Goal: Information Seeking & Learning: Find specific fact

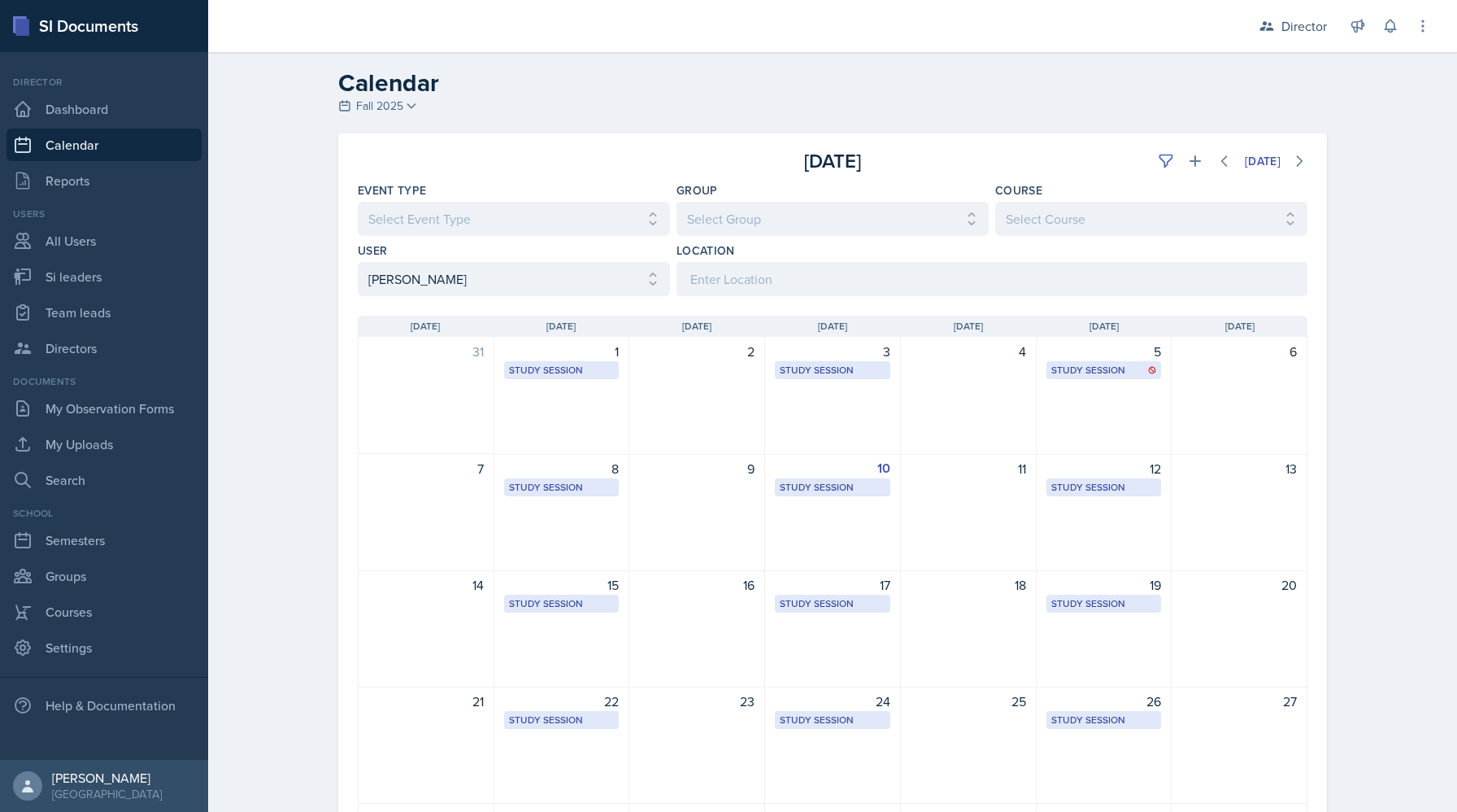
select select "15c94e0d-cc7c-4360-962a-1f43fb41d6d1"
click at [101, 275] on link "Si leaders" at bounding box center [104, 276] width 195 height 33
select select "2bed604d-1099-4043-b1bc-2365e8740244"
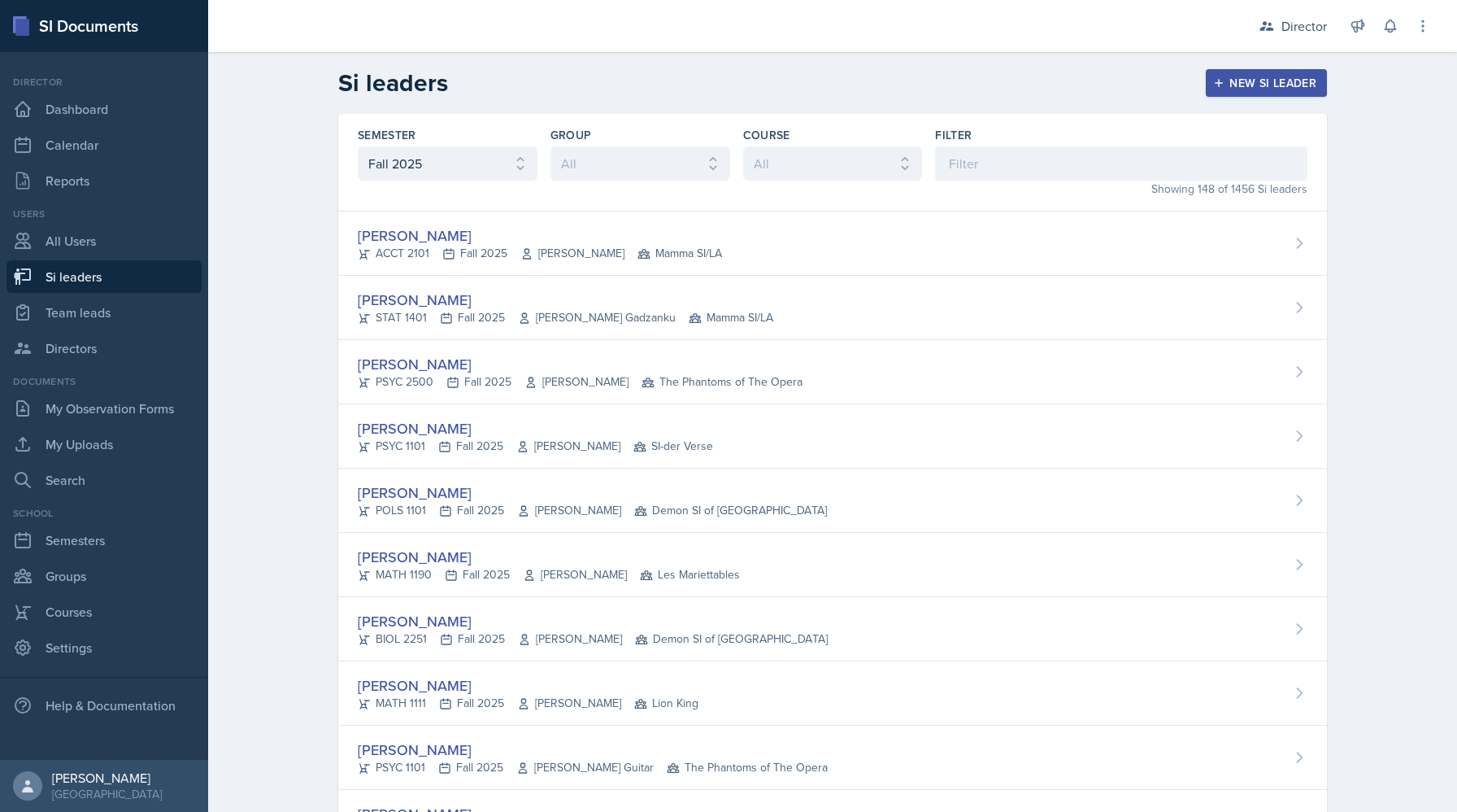
click at [1277, 86] on div "New Si leader" at bounding box center [1266, 82] width 100 height 13
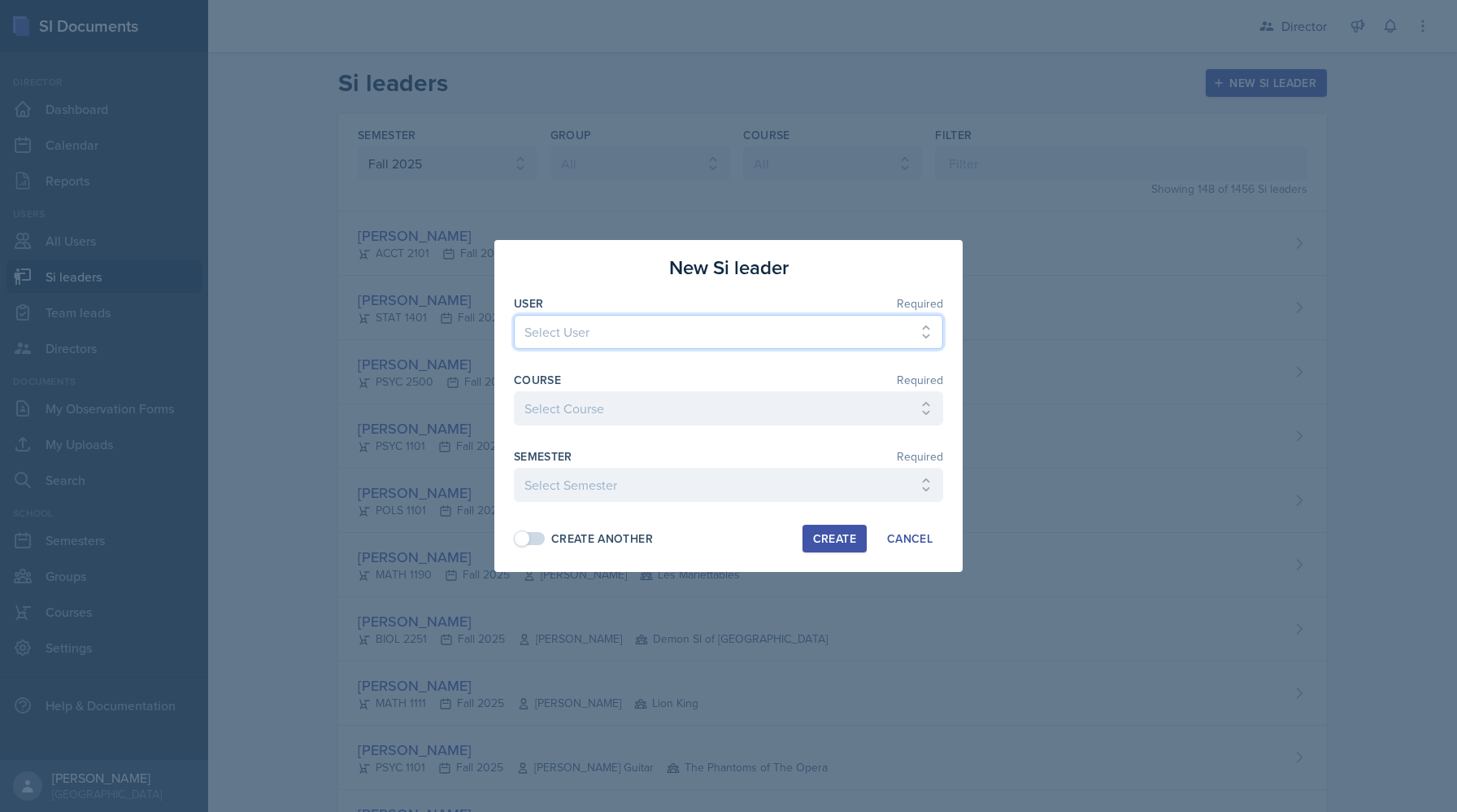
click at [767, 325] on select "Select User Dylan Abair Eden Abebe Asmin Acharya Fredrik Ackander Courtney Adai…" at bounding box center [728, 332] width 429 height 34
select select "0c65aff8-1e80-4a7a-9c64-2d1962f1f4d4"
click at [514, 315] on select "Select User Dylan Abair Eden Abebe Asmin Acharya Fredrik Ackander Courtney Adai…" at bounding box center [728, 332] width 429 height 34
click at [722, 420] on select "Select Course ACCT 2101 ACCT 2102 ACCT 4050 ANTH 1102 ANTH 3301 ARCH 1000 ARCH …" at bounding box center [728, 408] width 429 height 34
select select "834e4a61-10d2-4b52-98e1-66666996b5f0"
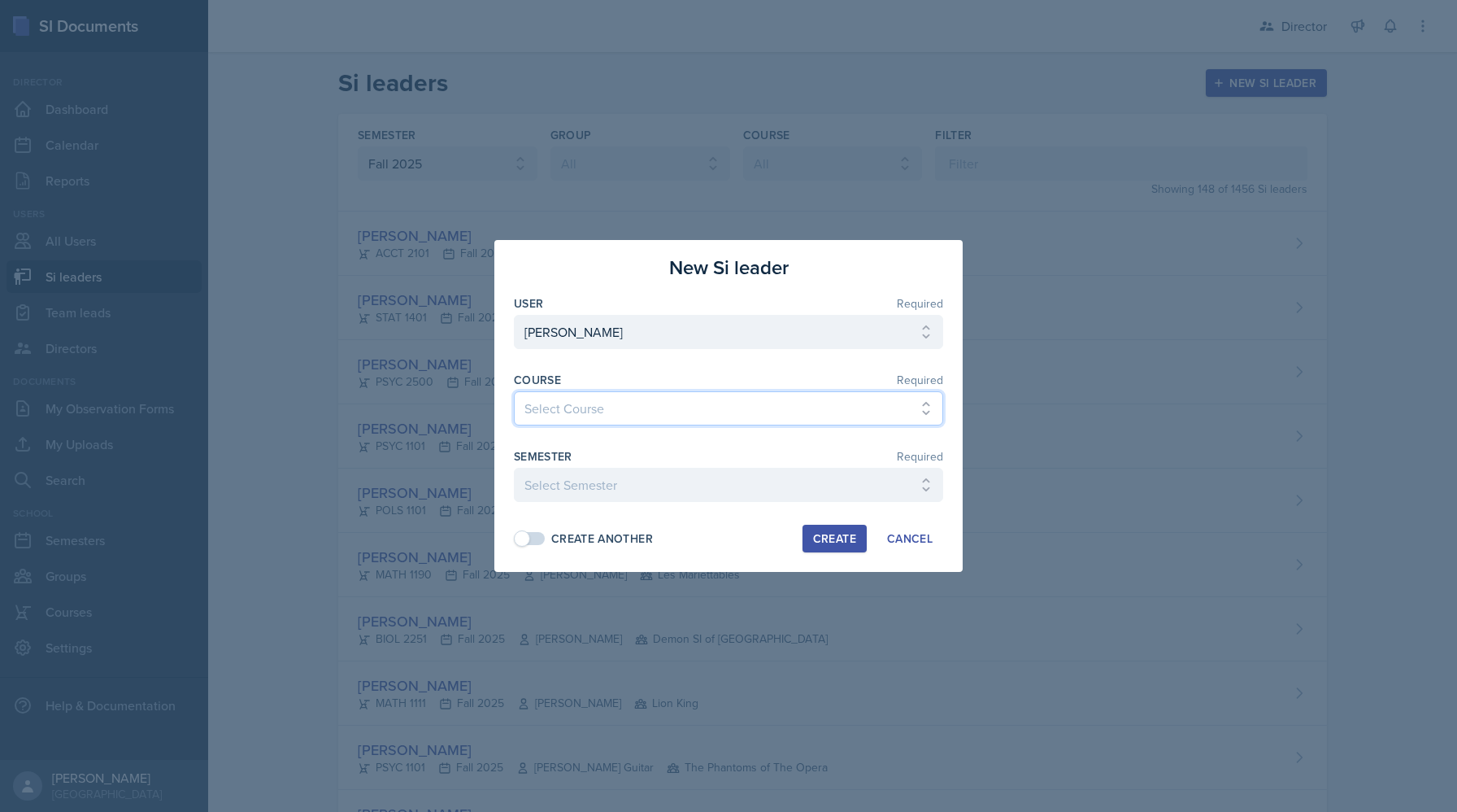
click at [514, 392] on select "Select Course ACCT 2101 ACCT 2102 ACCT 4050 ANTH 1102 ANTH 3301 ARCH 1000 ARCH …" at bounding box center [728, 408] width 429 height 34
click at [701, 486] on select "Select Semester Fall 2025 Summer 2025 Spring 2025 Fall 2024 Summer 2024 Spring …" at bounding box center [728, 485] width 429 height 34
select select "2bed604d-1099-4043-b1bc-2365e8740244"
click at [514, 468] on select "Select Semester Fall 2025 Summer 2025 Spring 2025 Fall 2024 Summer 2024 Spring …" at bounding box center [728, 485] width 429 height 34
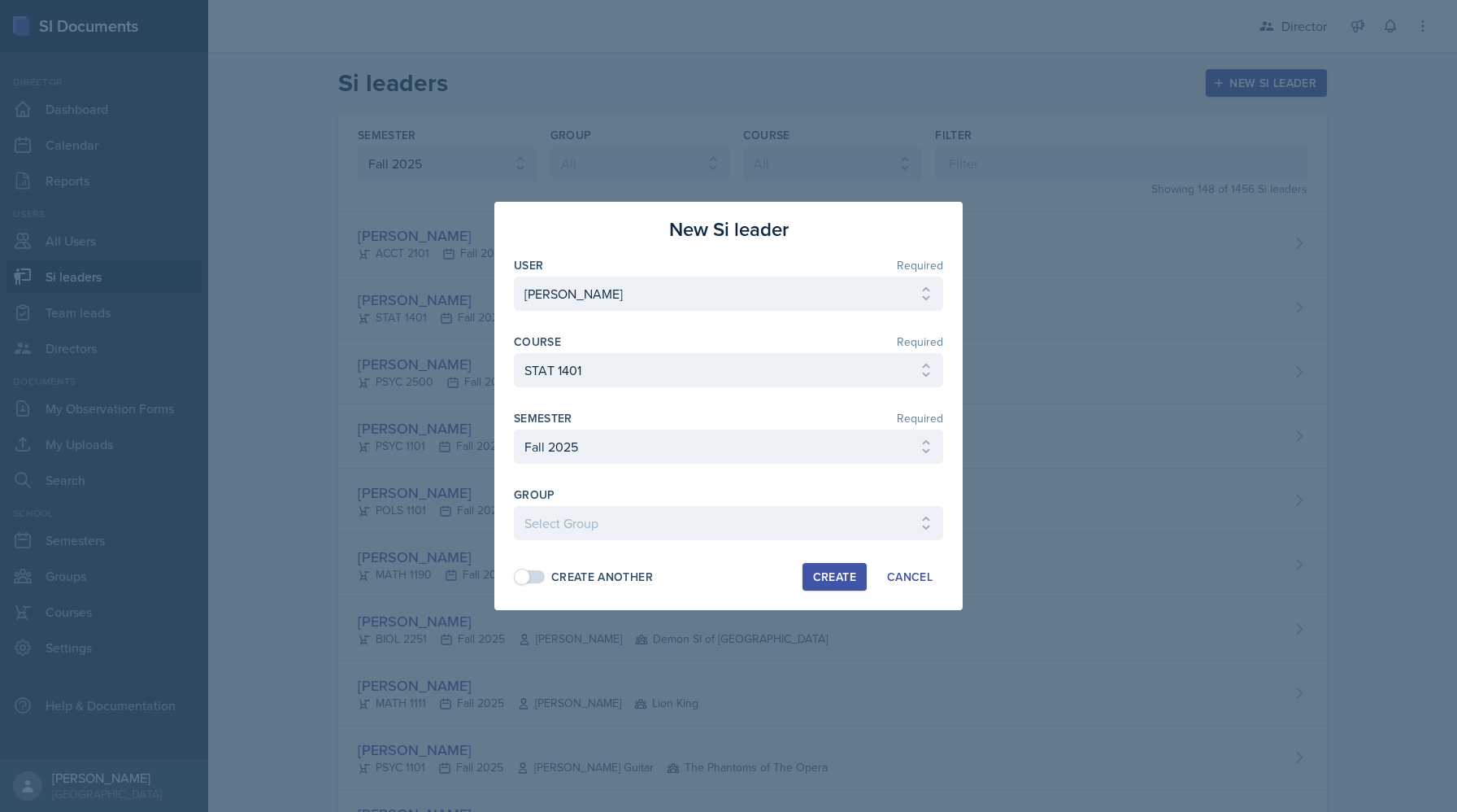
click at [807, 540] on div "User Required Select User Dylan Abair Eden Abebe Asmin Acharya Fredrik Ackander…" at bounding box center [728, 406] width 429 height 299
click at [802, 525] on select "Select Group Demon SI of Fleet Street Les Mariettables Lion King Mamma SI/LA SI…" at bounding box center [728, 523] width 429 height 34
select select "e892a4c8-123a-40ec-8aa5-ee50854cd130"
click at [514, 506] on select "Select Group Demon SI of Fleet Street Les Mariettables Lion King Mamma SI/LA SI…" at bounding box center [728, 523] width 429 height 34
click at [829, 572] on div "Create" at bounding box center [834, 576] width 43 height 13
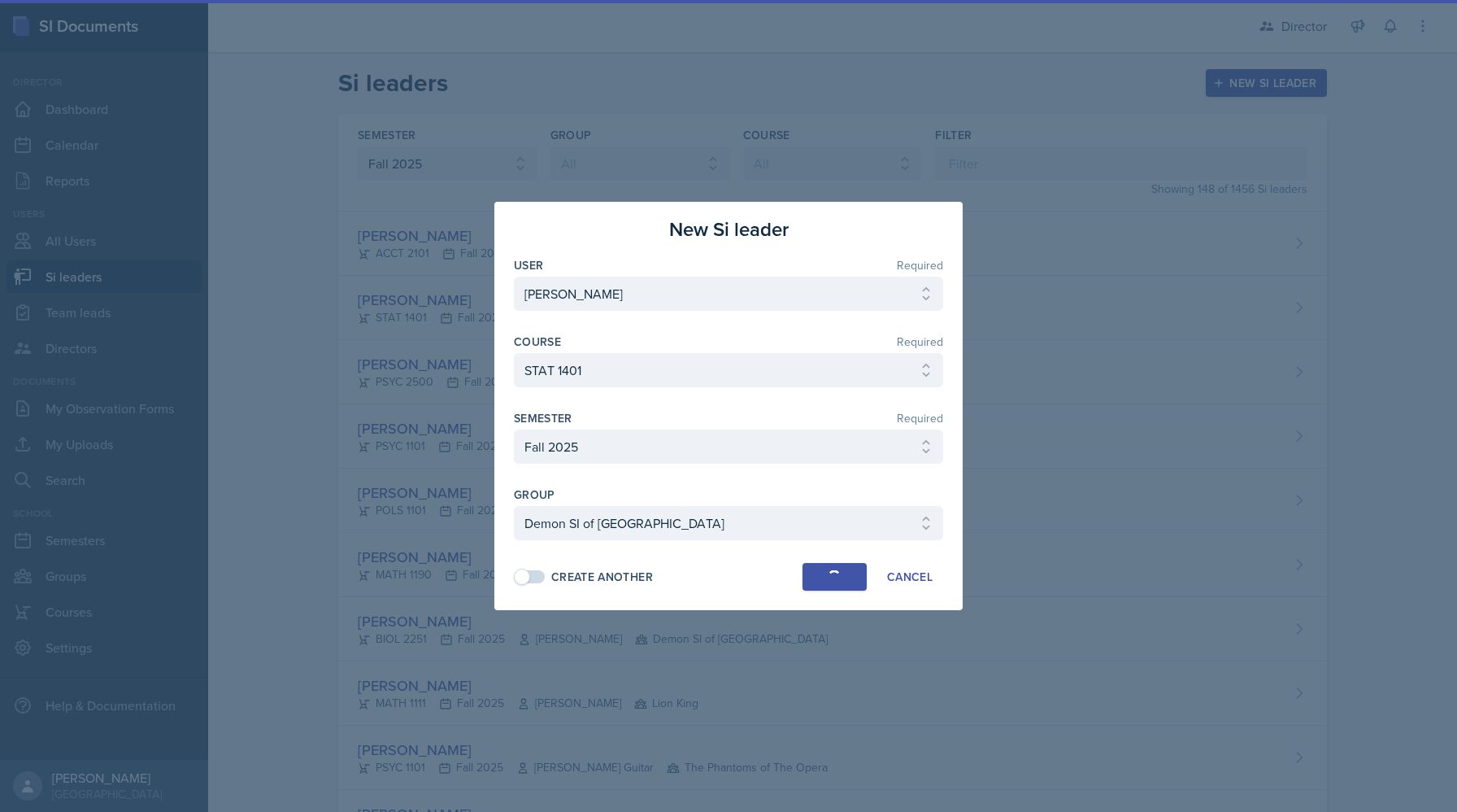
select select
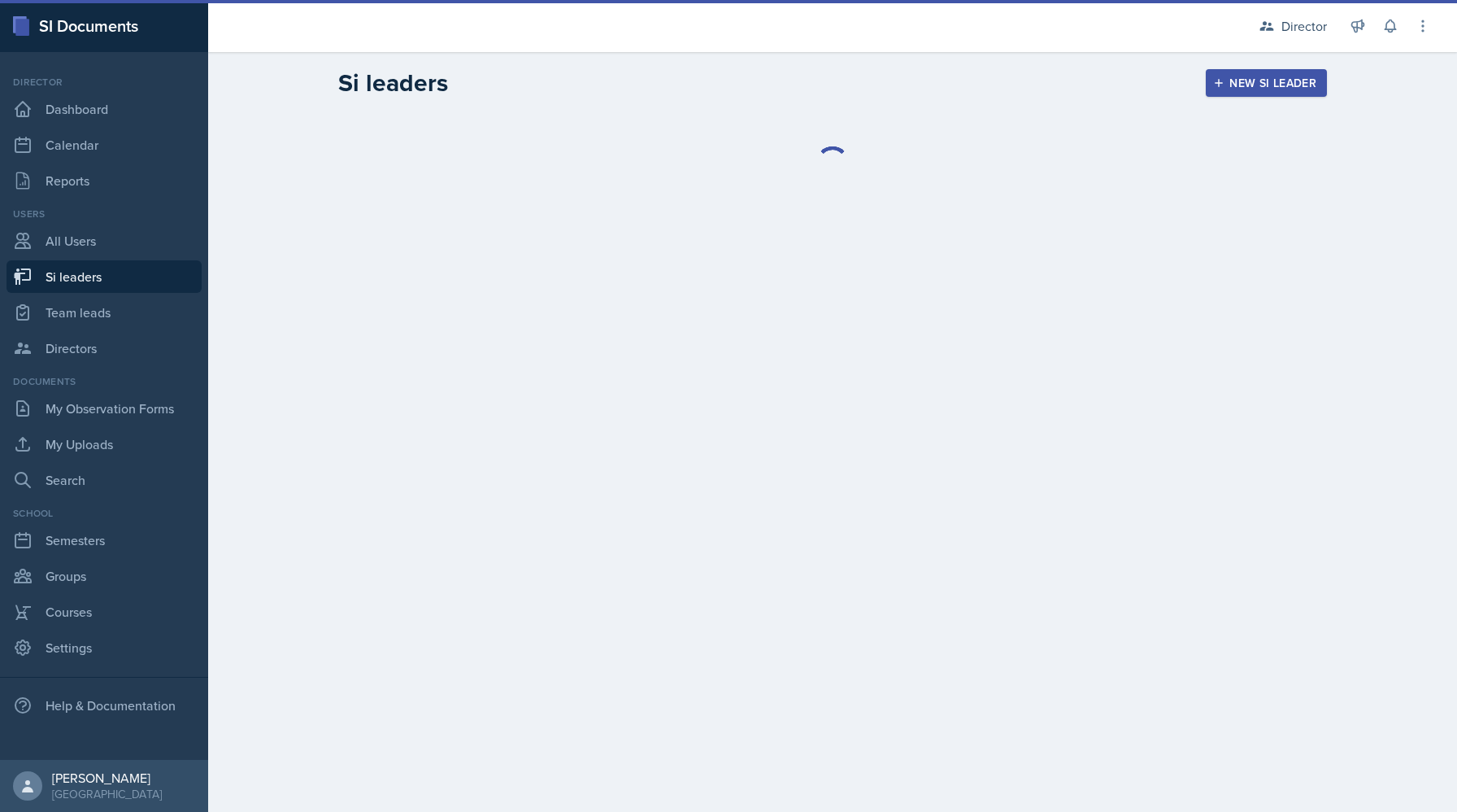
select select "2bed604d-1099-4043-b1bc-2365e8740244"
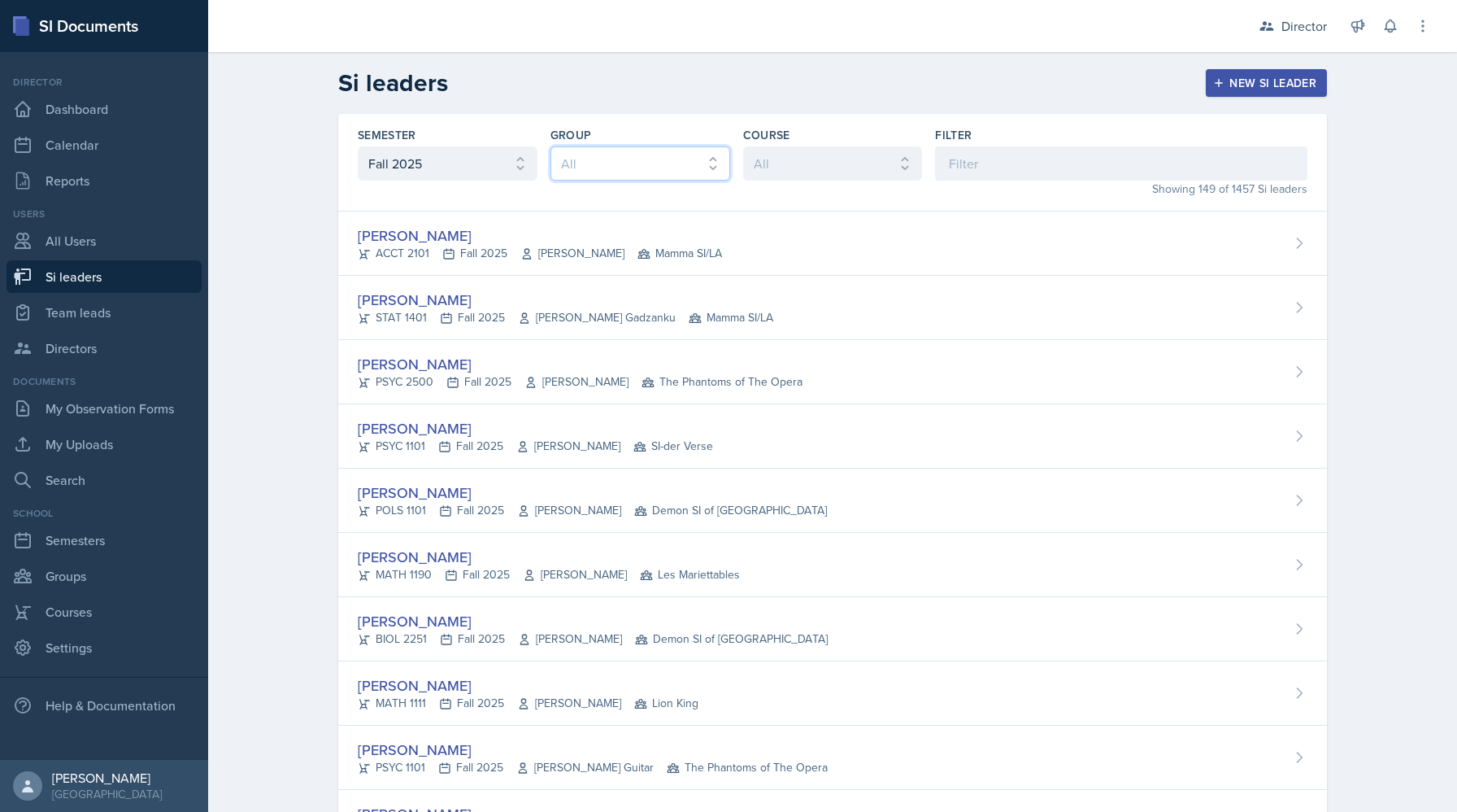
click at [624, 176] on select "All Les Mariettables Lion King Demon SI of Fleet Street Mamma SI/LA SI-der Vers…" at bounding box center [640, 163] width 180 height 34
select select "06a1a81c-2636-47b9-86df-4ce809ccfa8f"
click at [551, 146] on select "All Les Mariettables Lion King Demon SI of Fleet Street Mamma SI/LA SI-der Vers…" at bounding box center [640, 163] width 180 height 34
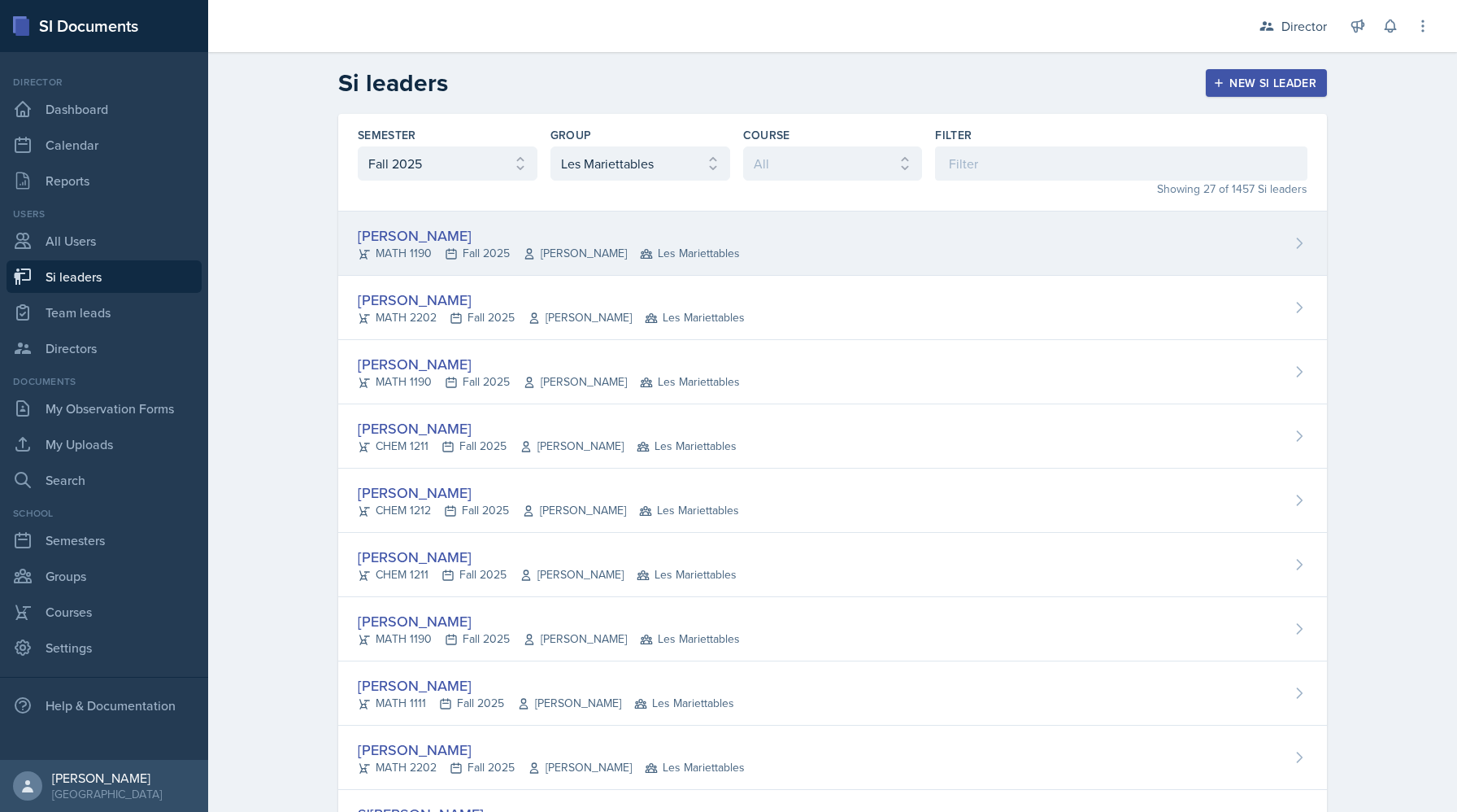
click at [422, 232] on div "[PERSON_NAME]" at bounding box center [549, 236] width 383 height 22
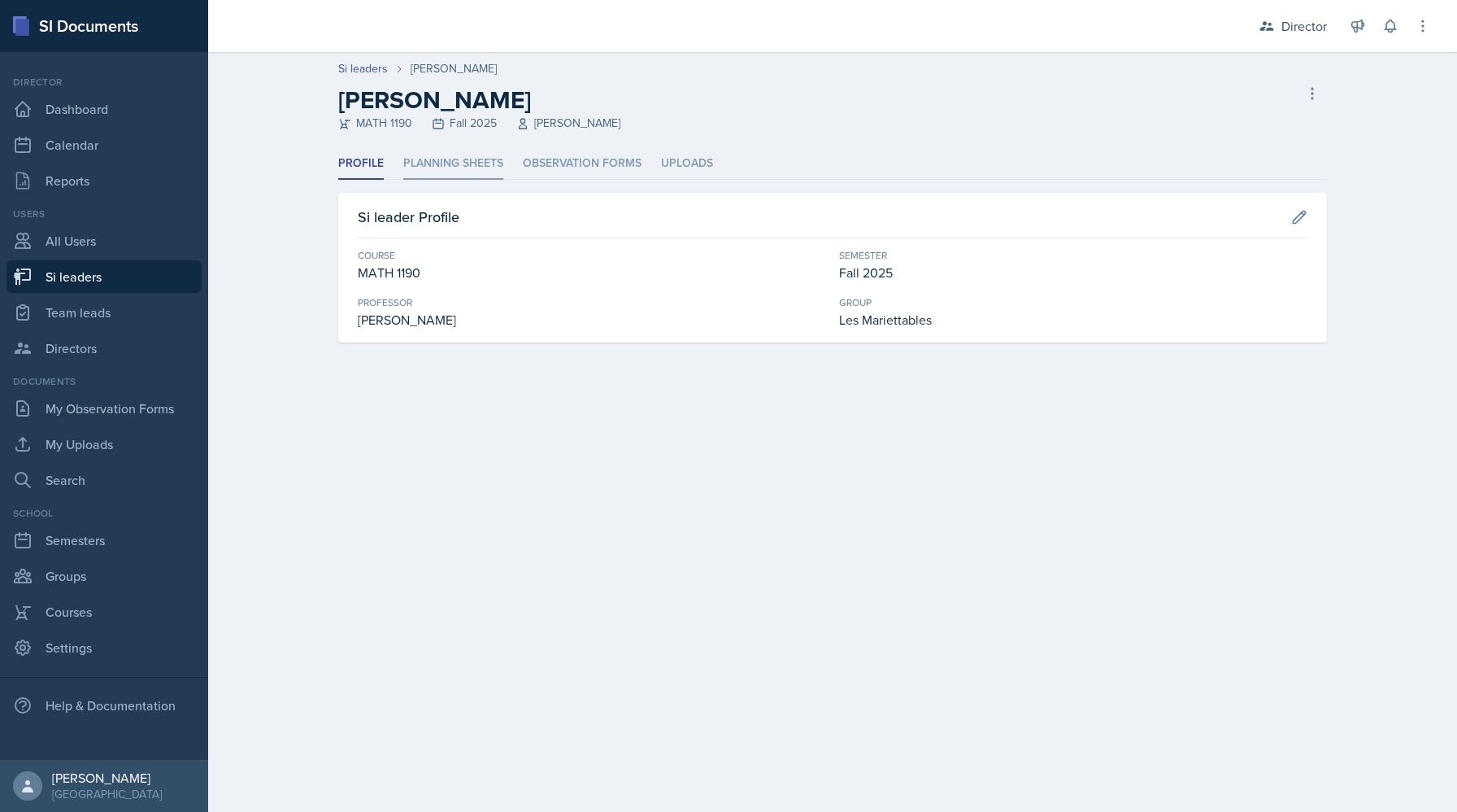
click at [446, 170] on li "Planning Sheets" at bounding box center [453, 164] width 100 height 32
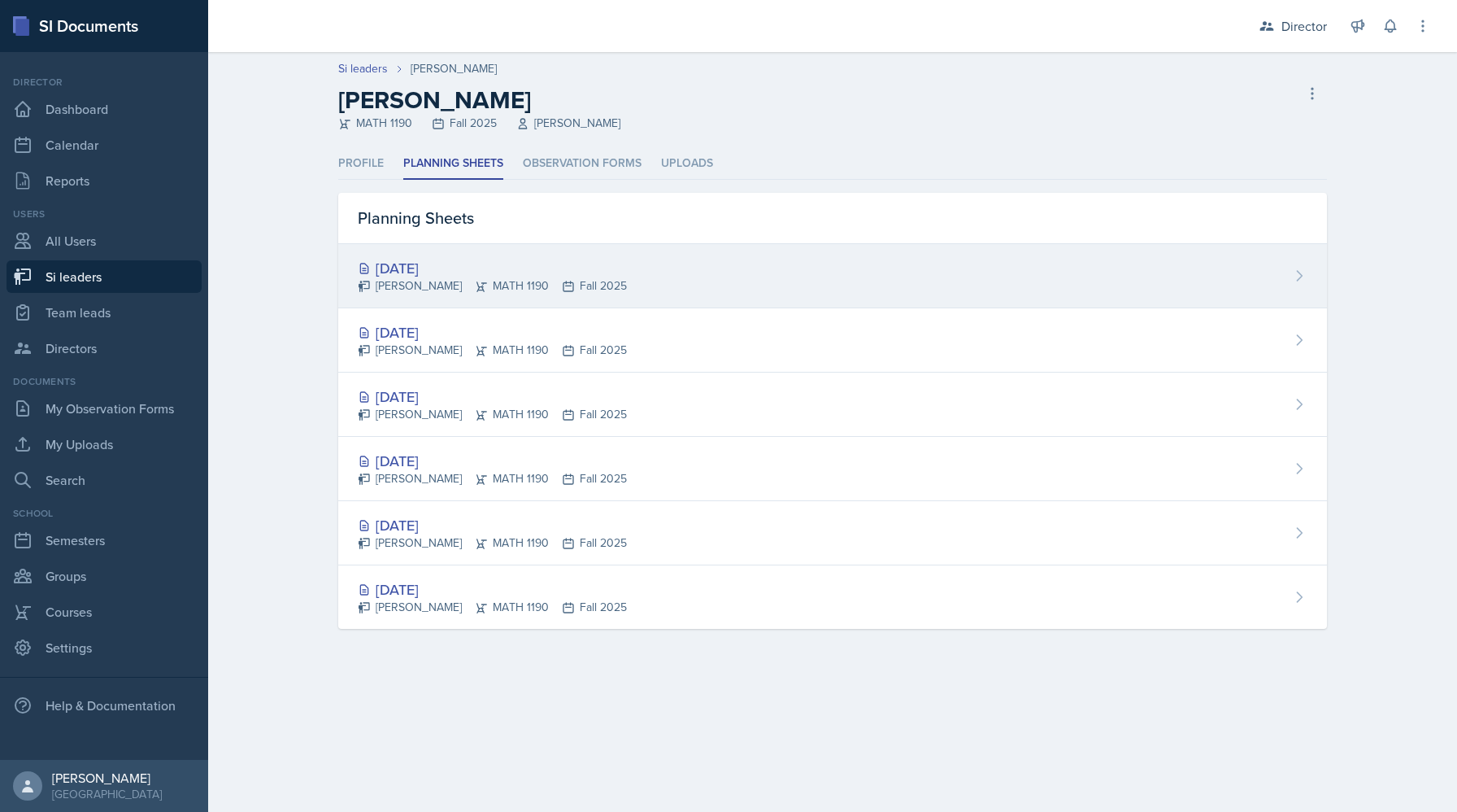
click at [484, 285] on div "Prisca Andoh MATH 1190 Fall 2025" at bounding box center [492, 285] width 269 height 17
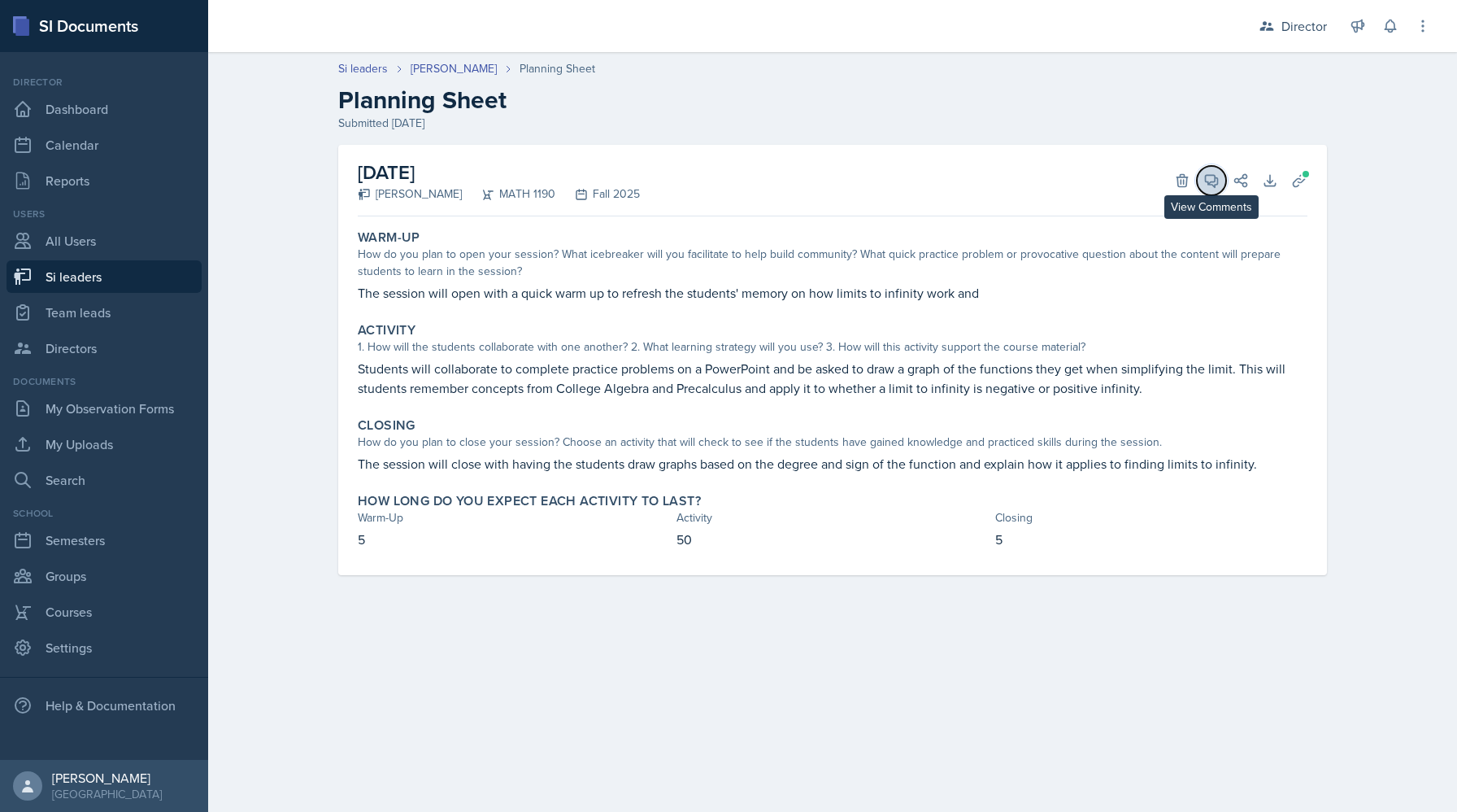
click at [1208, 185] on icon at bounding box center [1212, 180] width 16 height 16
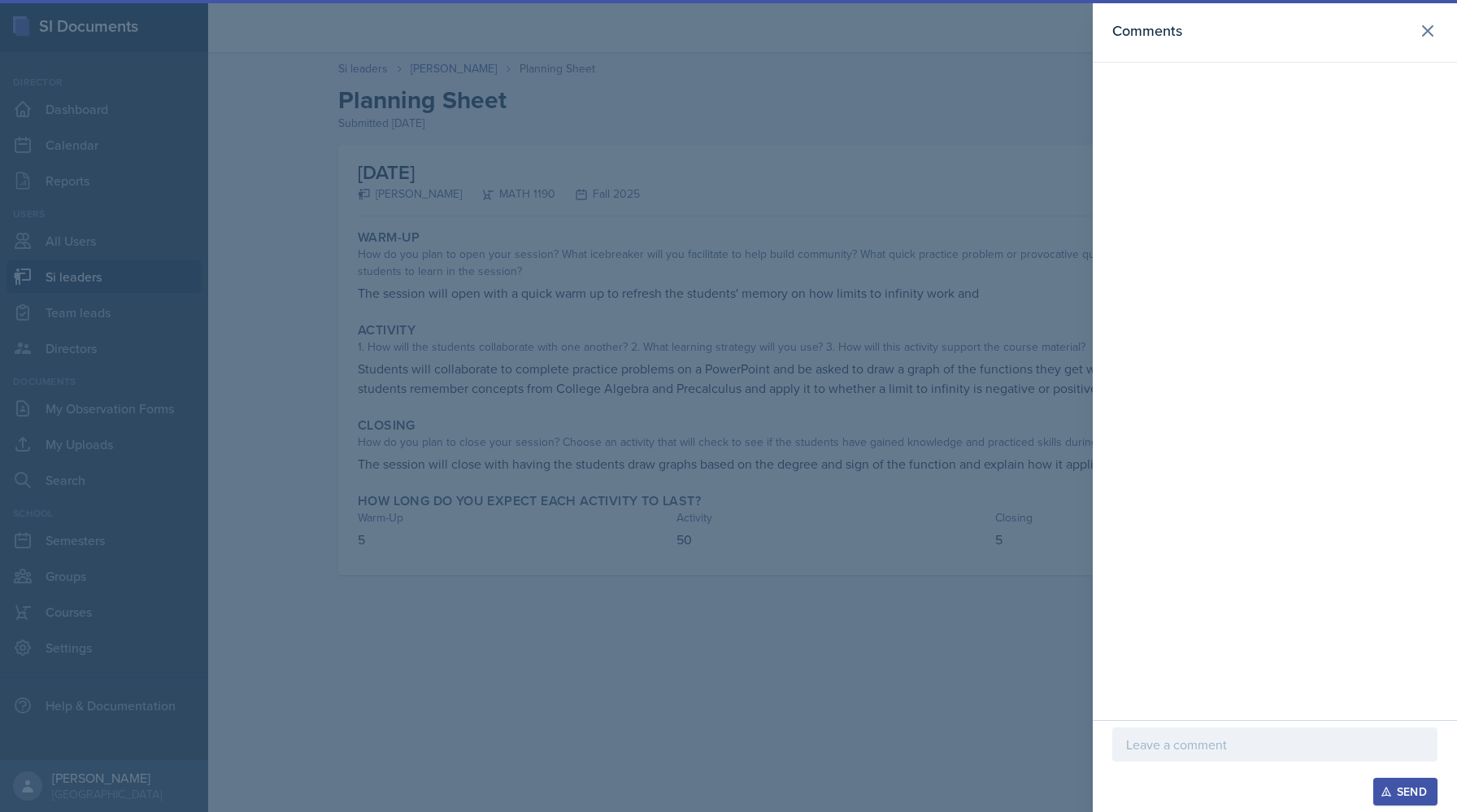
click at [639, 328] on div at bounding box center [728, 406] width 1457 height 812
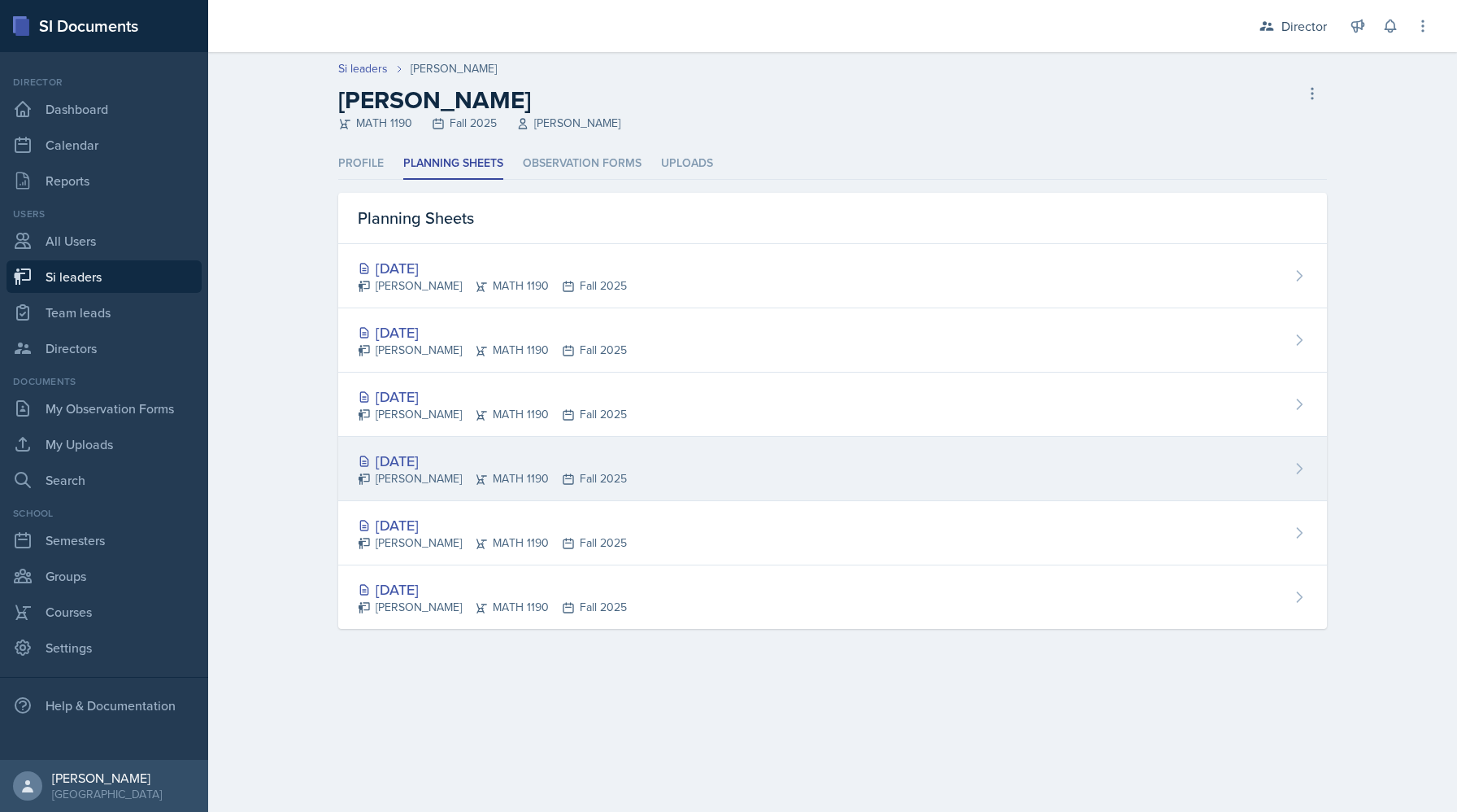
select select "2bed604d-1099-4043-b1bc-2365e8740244"
select select "06a1a81c-2636-47b9-86df-4ce809ccfa8f"
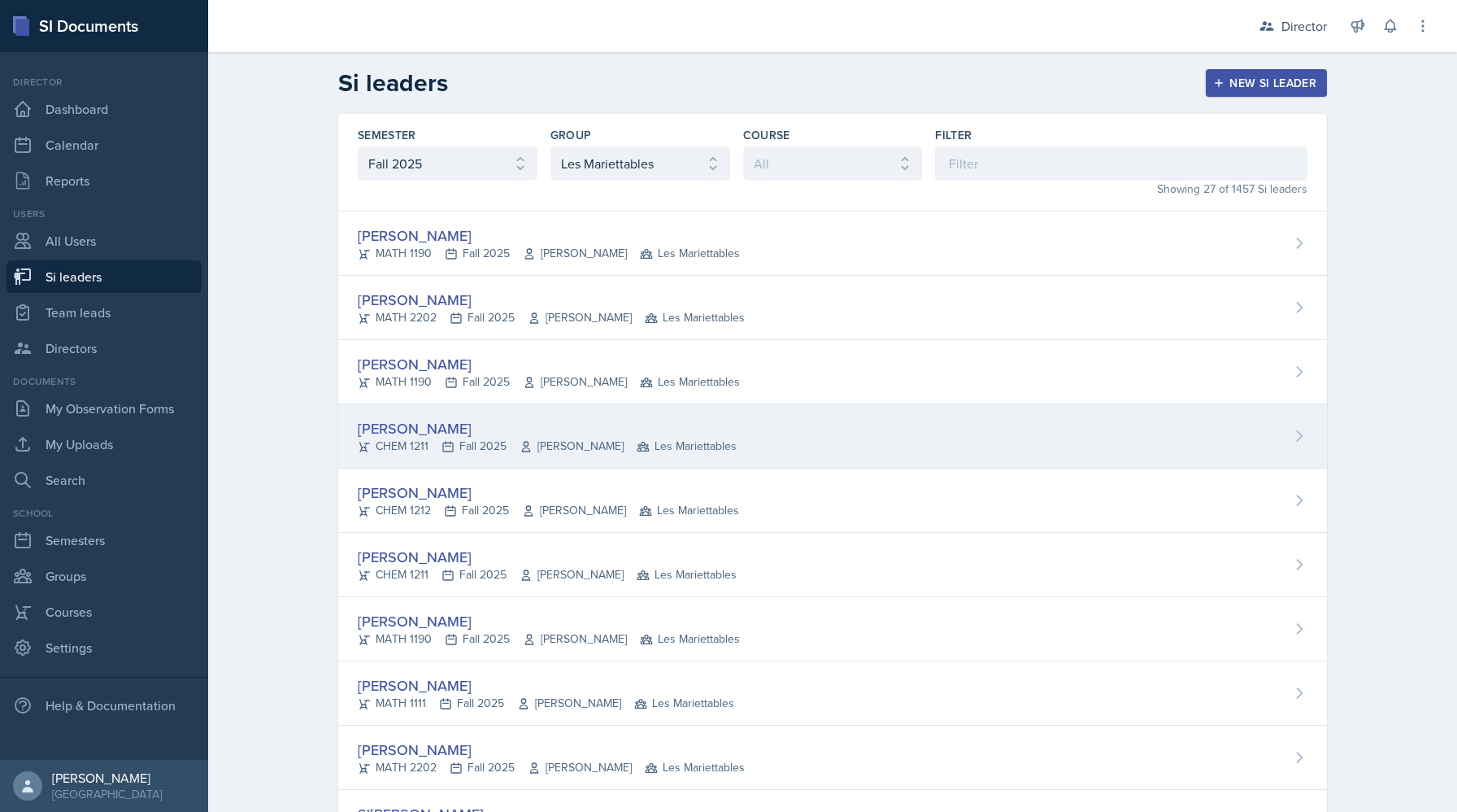
click at [402, 430] on div "[PERSON_NAME]" at bounding box center [547, 428] width 379 height 22
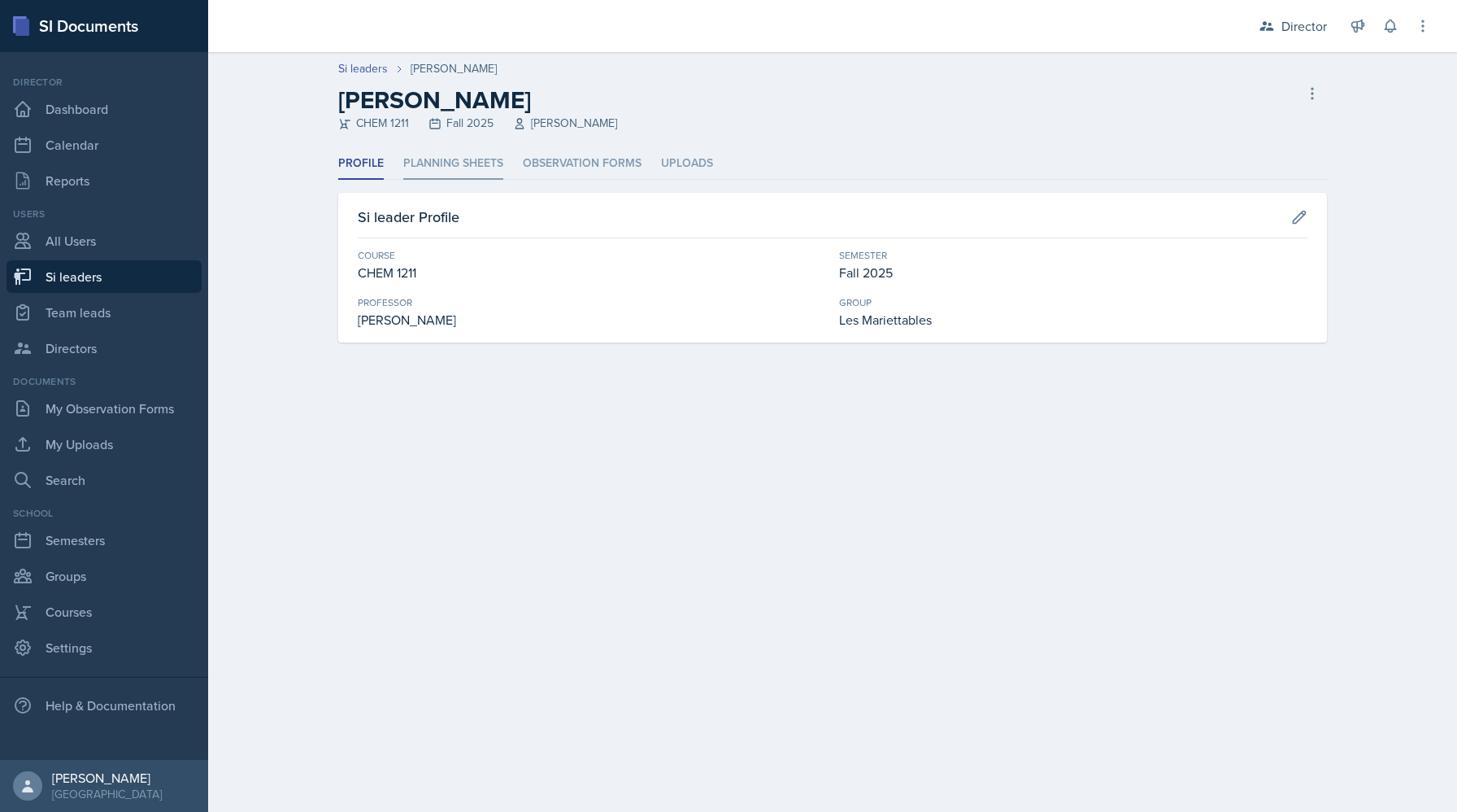
click at [414, 165] on li "Planning Sheets" at bounding box center [453, 164] width 100 height 32
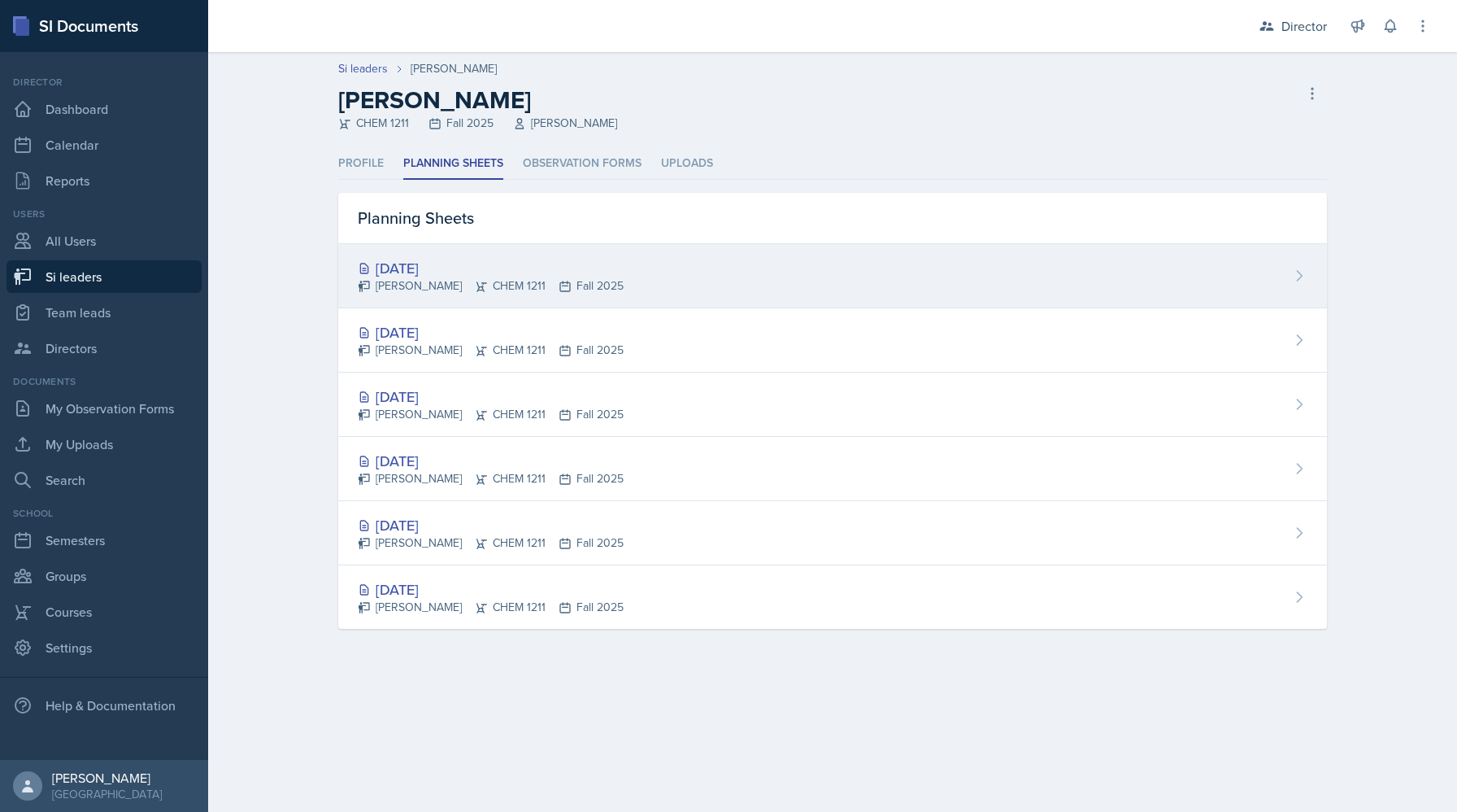
click at [456, 267] on div "[DATE]" at bounding box center [491, 268] width 266 height 22
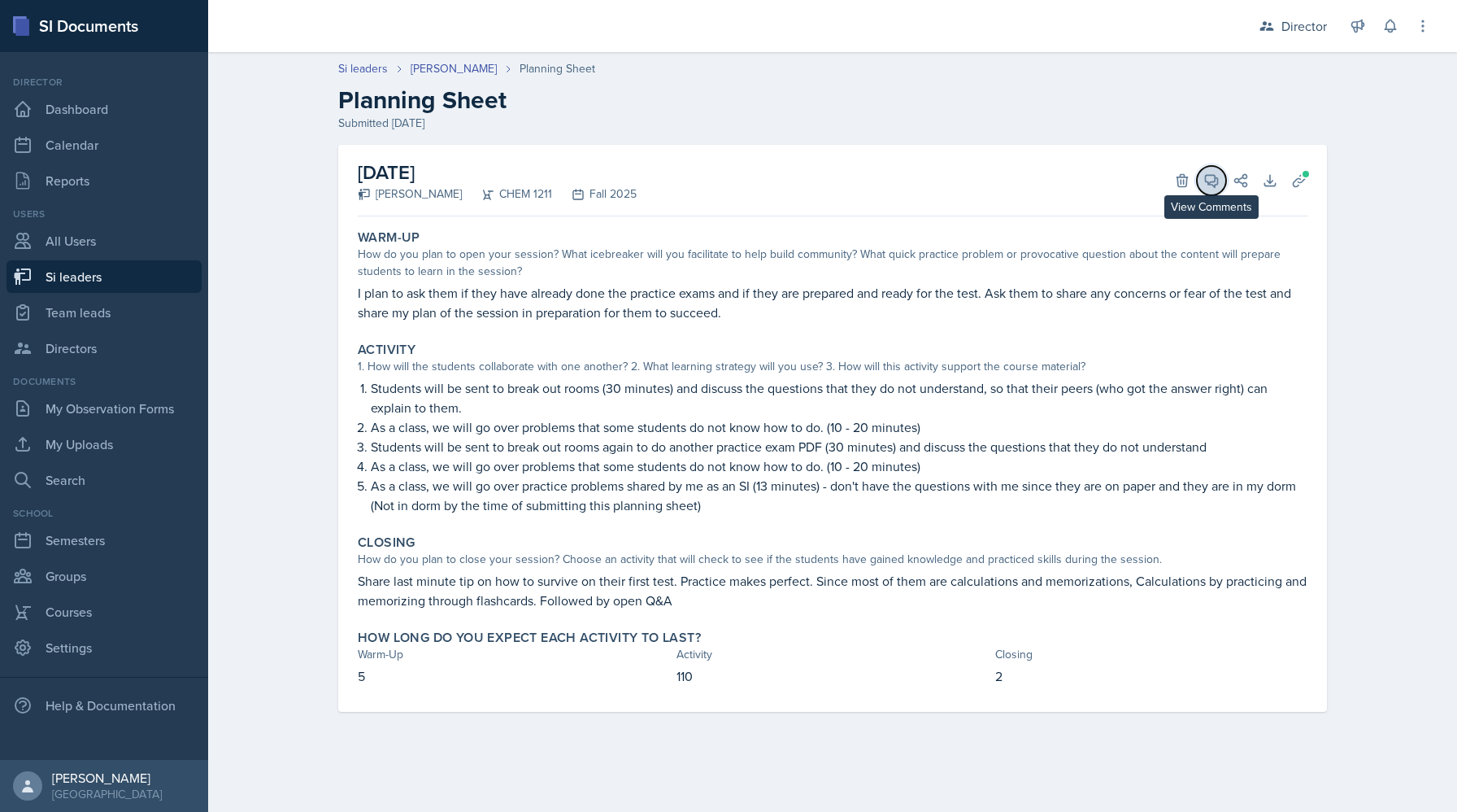
click at [1210, 177] on icon at bounding box center [1212, 180] width 16 height 16
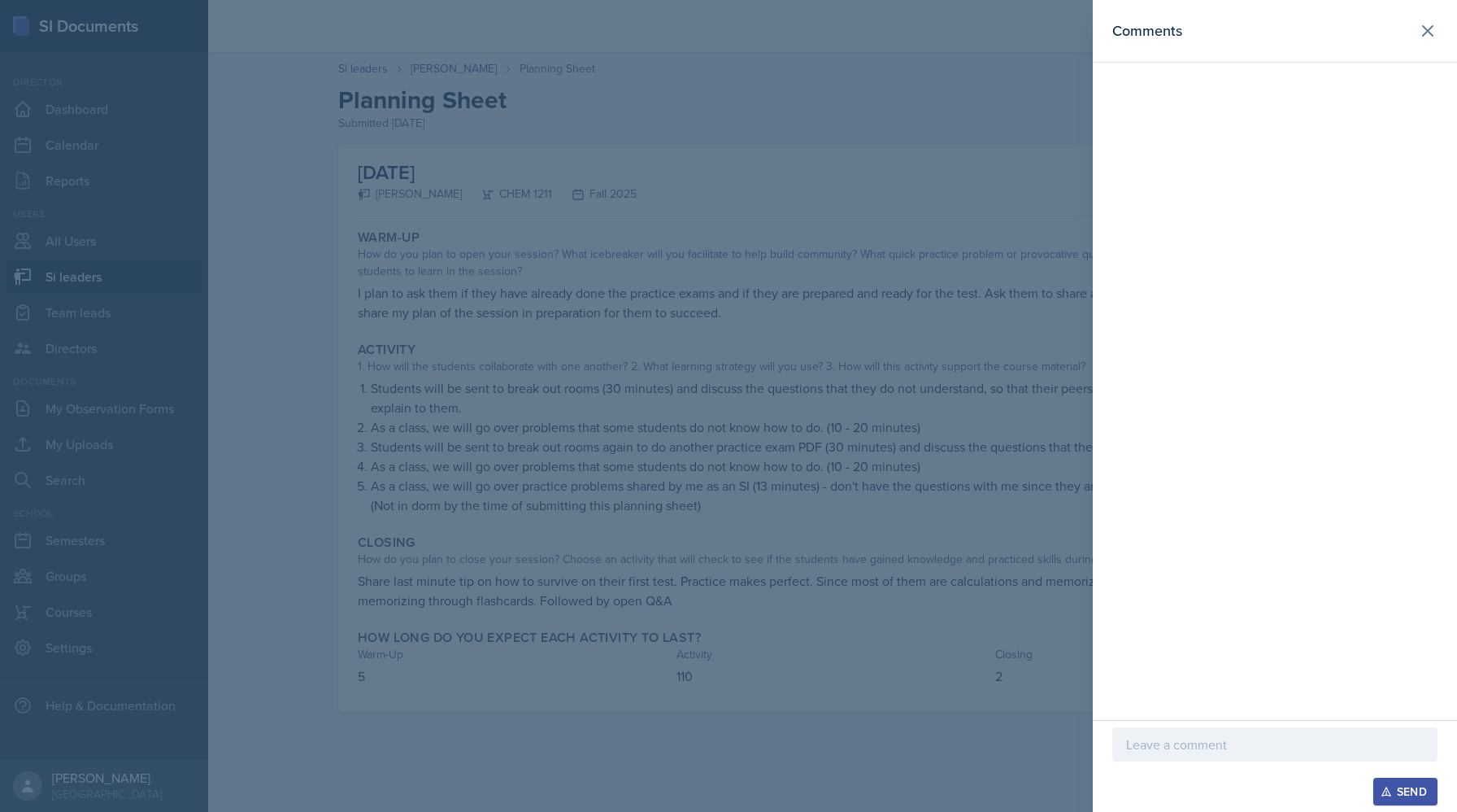
click at [852, 260] on div at bounding box center [728, 406] width 1457 height 812
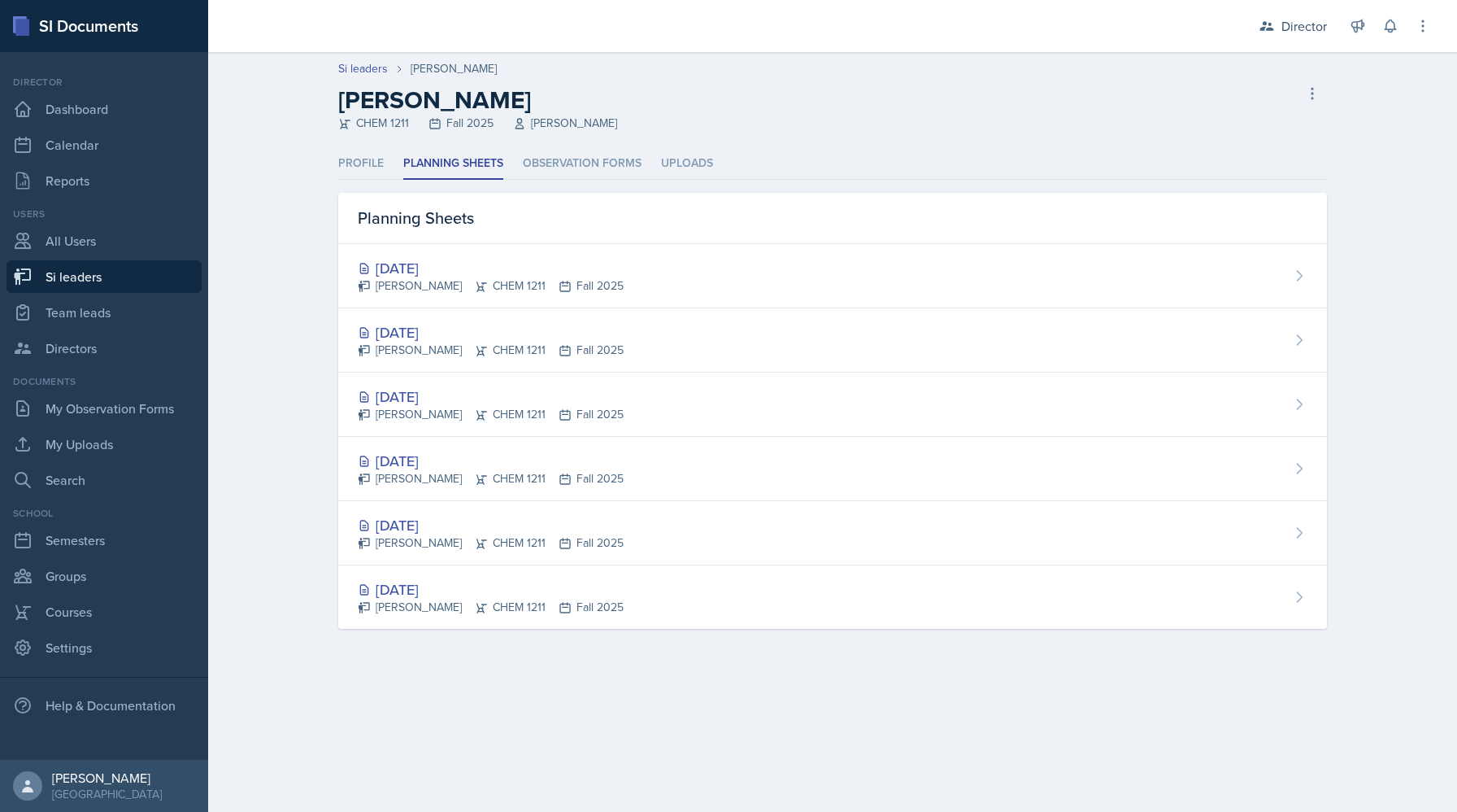
select select "2bed604d-1099-4043-b1bc-2365e8740244"
select select "06a1a81c-2636-47b9-86df-4ce809ccfa8f"
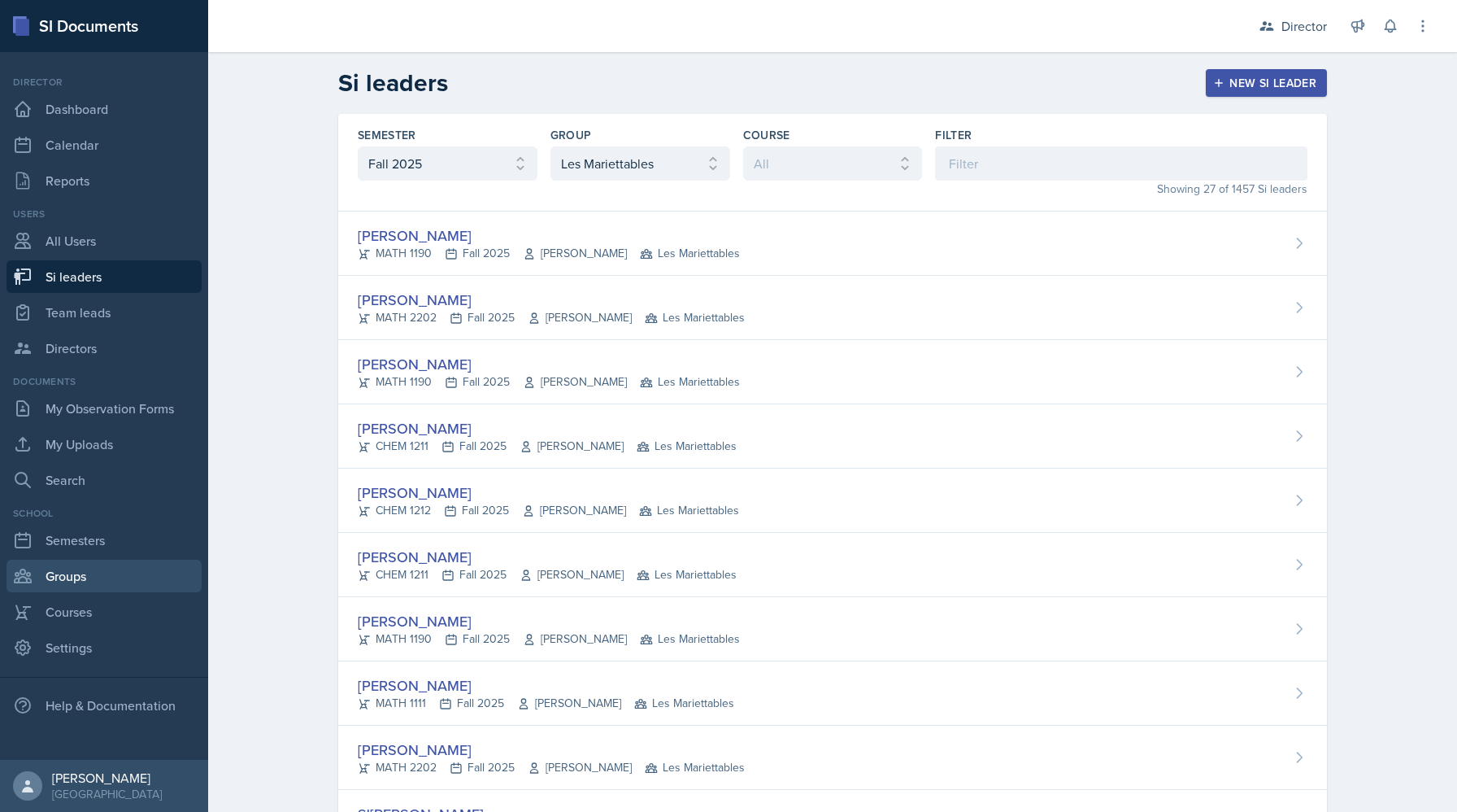
click at [87, 579] on link "Groups" at bounding box center [104, 575] width 195 height 33
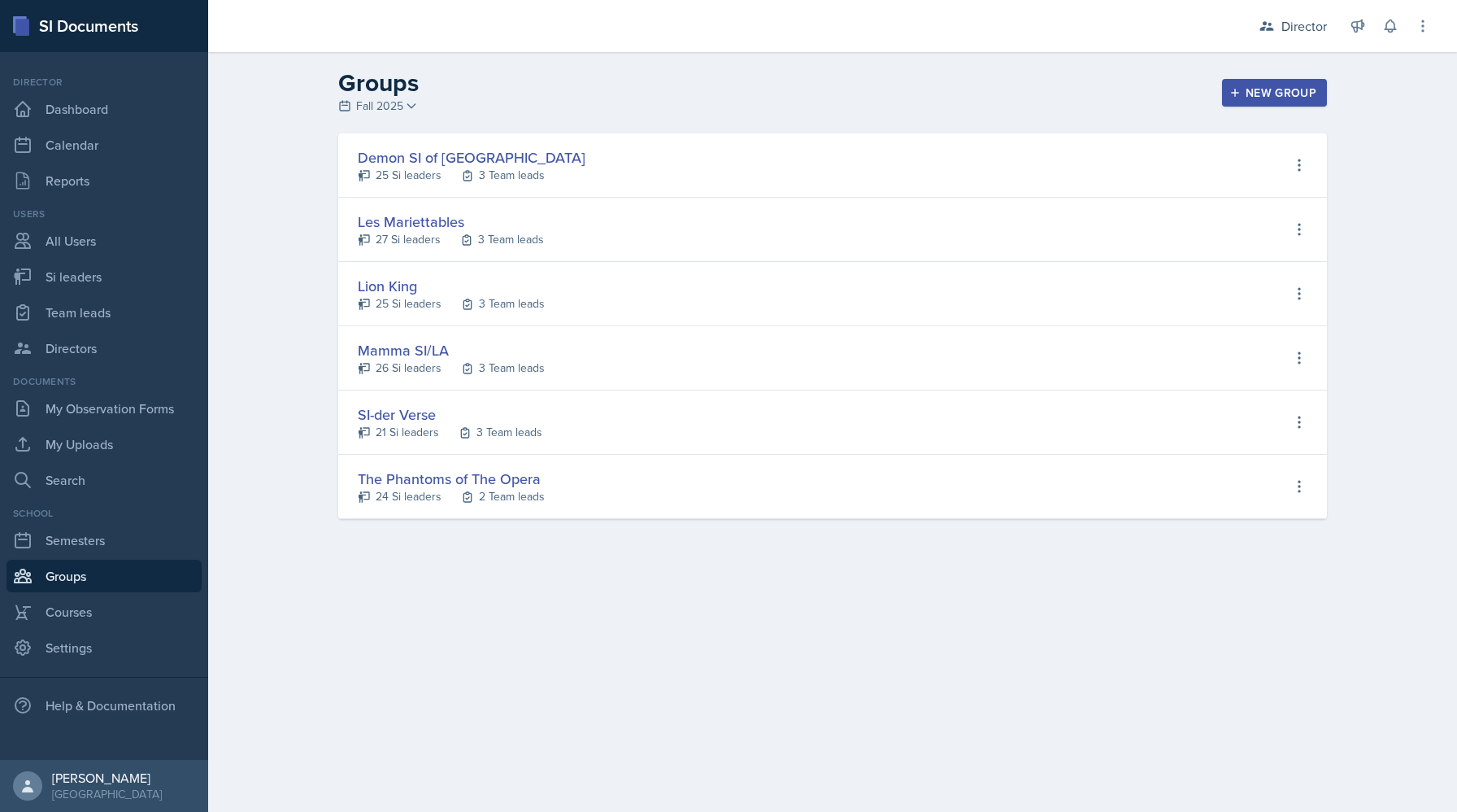
click at [437, 221] on div "Les Mariettables" at bounding box center [450, 222] width 186 height 22
click at [413, 243] on div "27 Si leaders" at bounding box center [407, 239] width 65 height 17
select select "2bed604d-1099-4043-b1bc-2365e8740244"
select select "06a1a81c-2636-47b9-86df-4ce809ccfa8f"
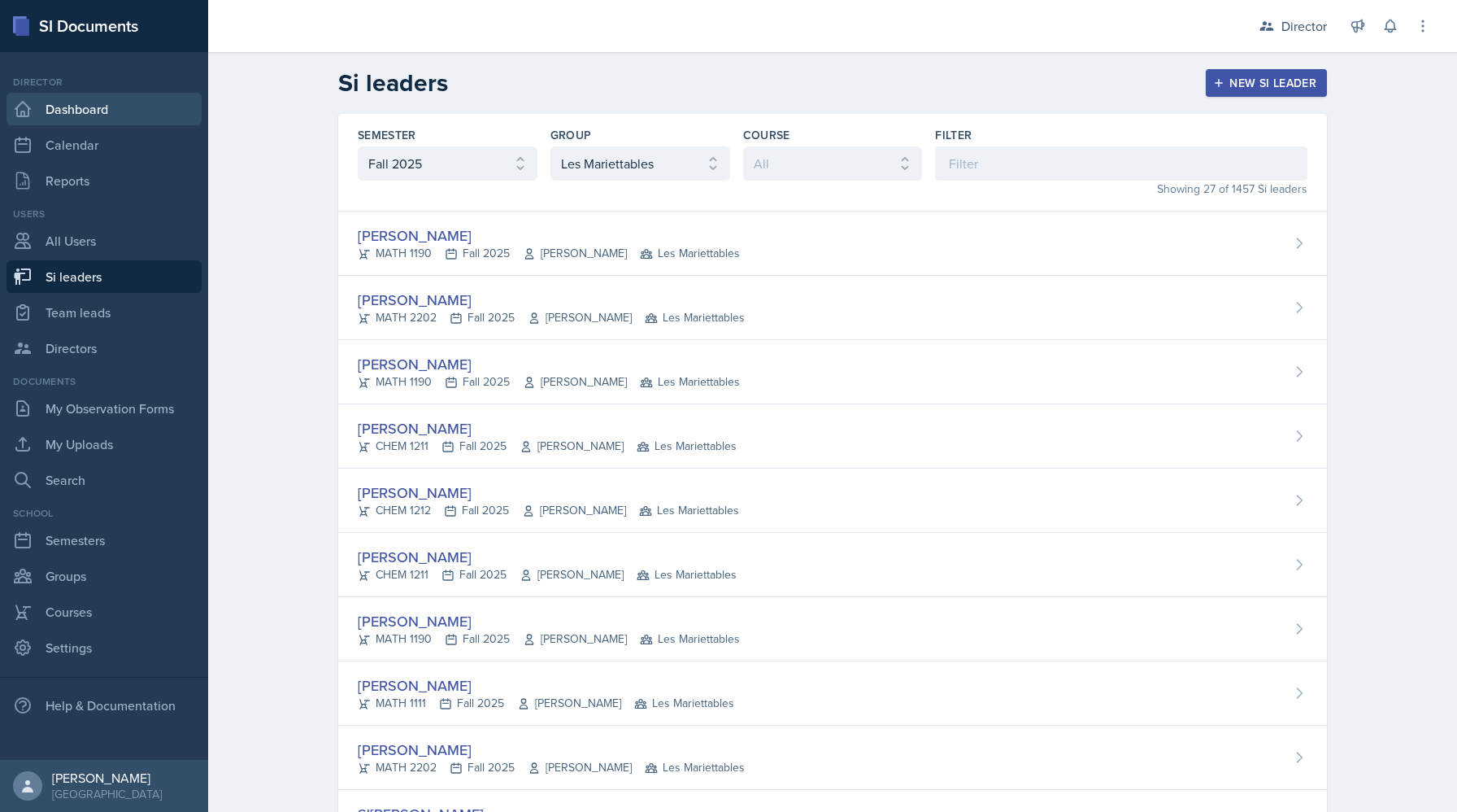
click at [66, 99] on link "Dashboard" at bounding box center [104, 108] width 195 height 33
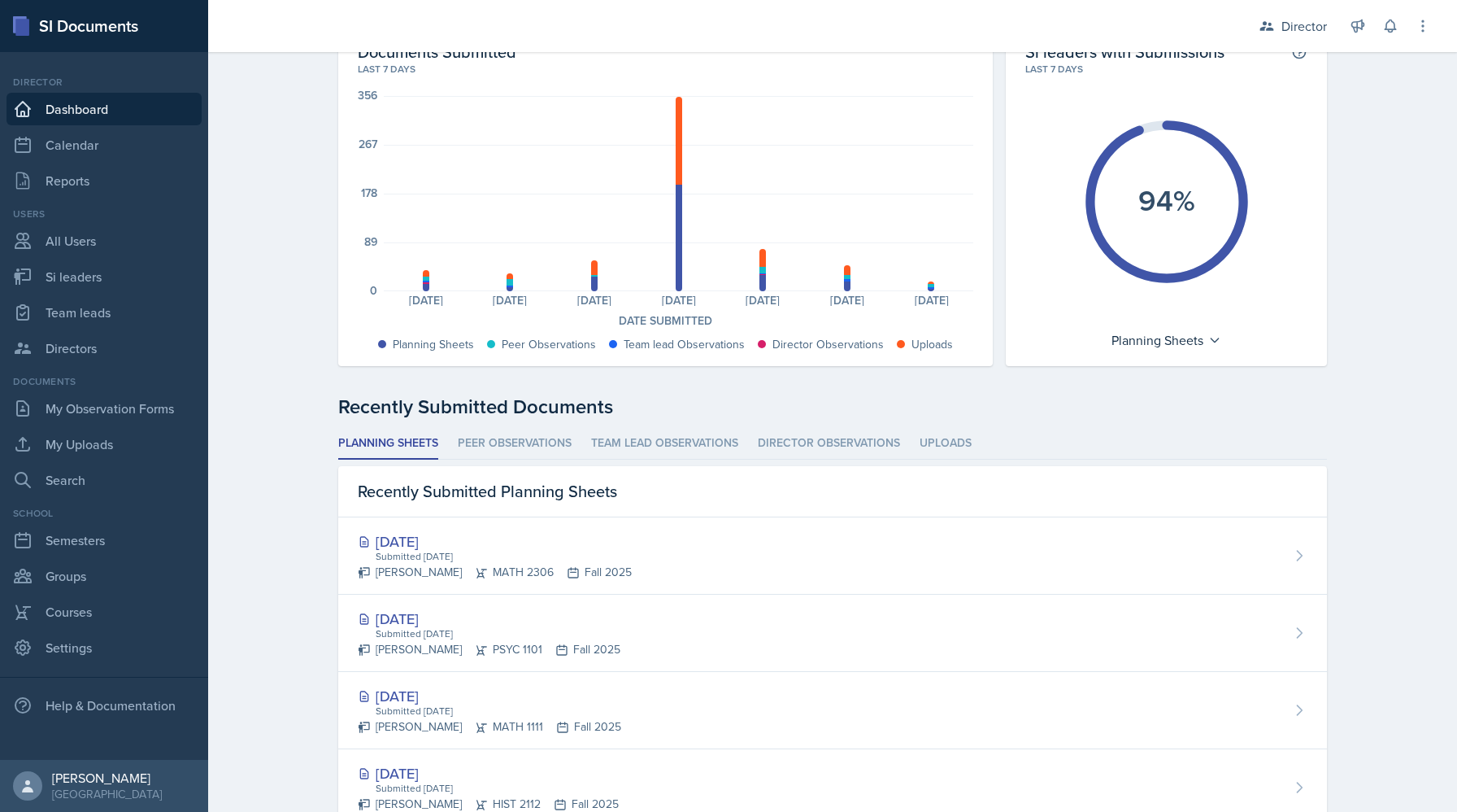
scroll to position [144, 0]
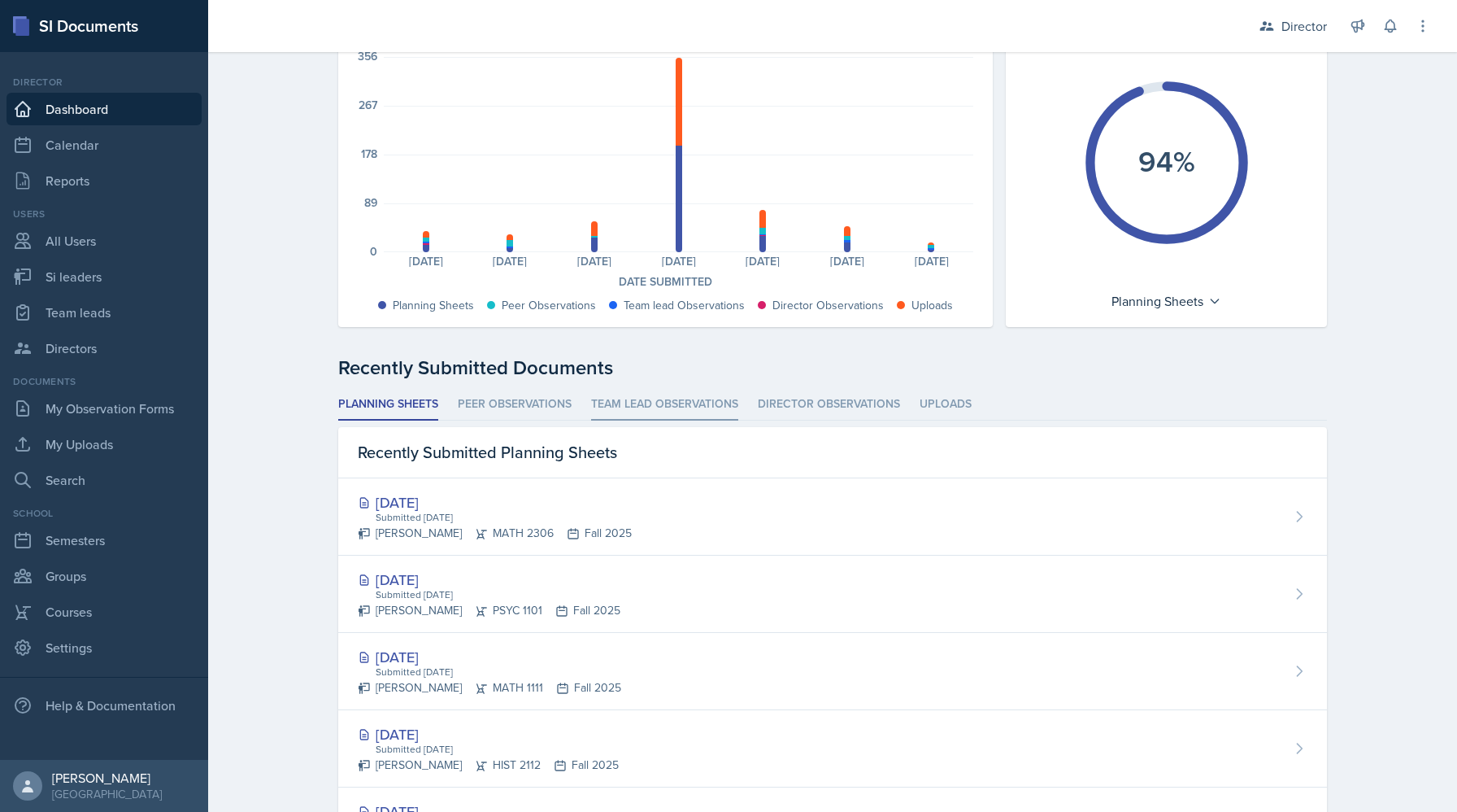
click at [632, 413] on li "Team lead Observations" at bounding box center [665, 405] width 147 height 32
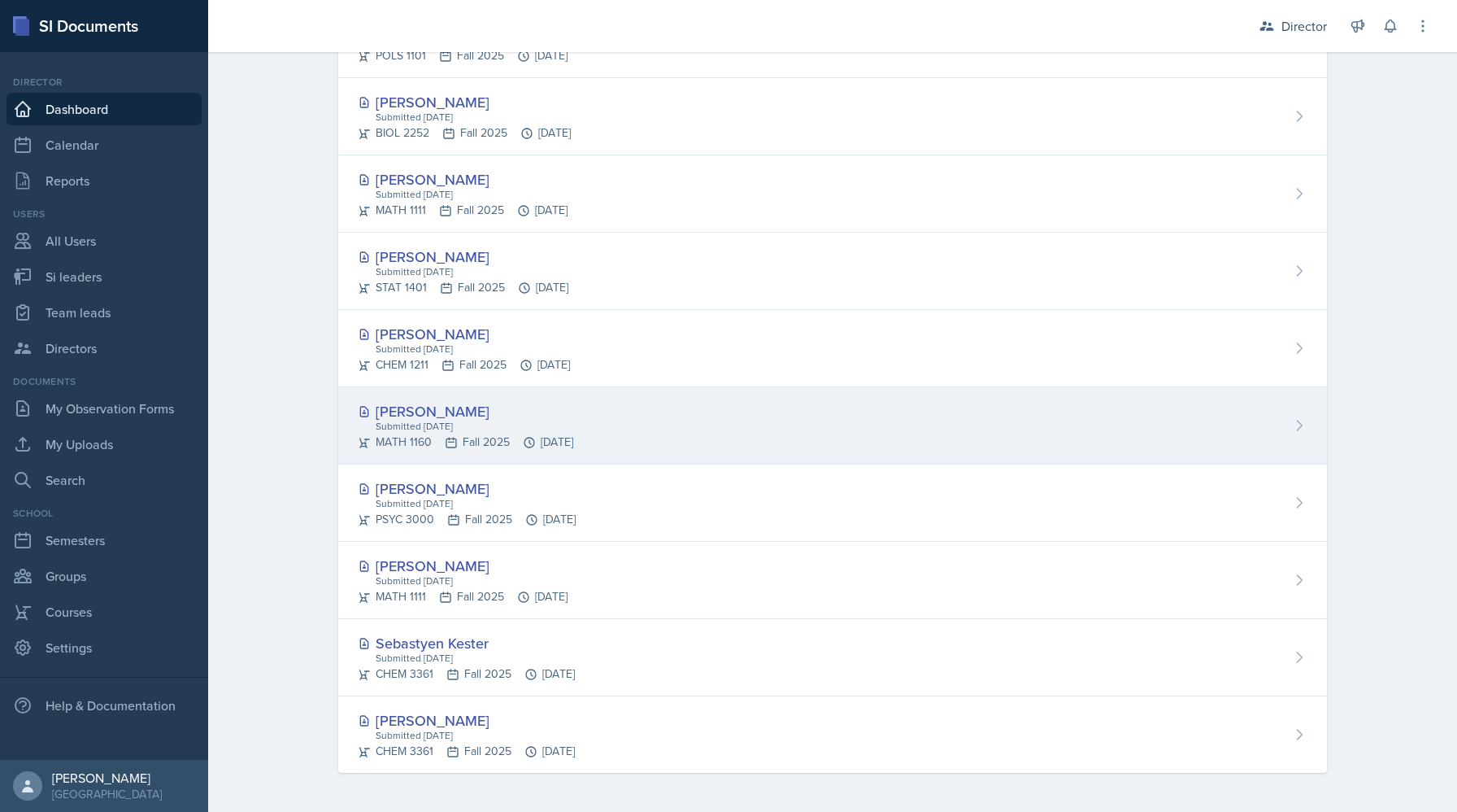
scroll to position [619, 0]
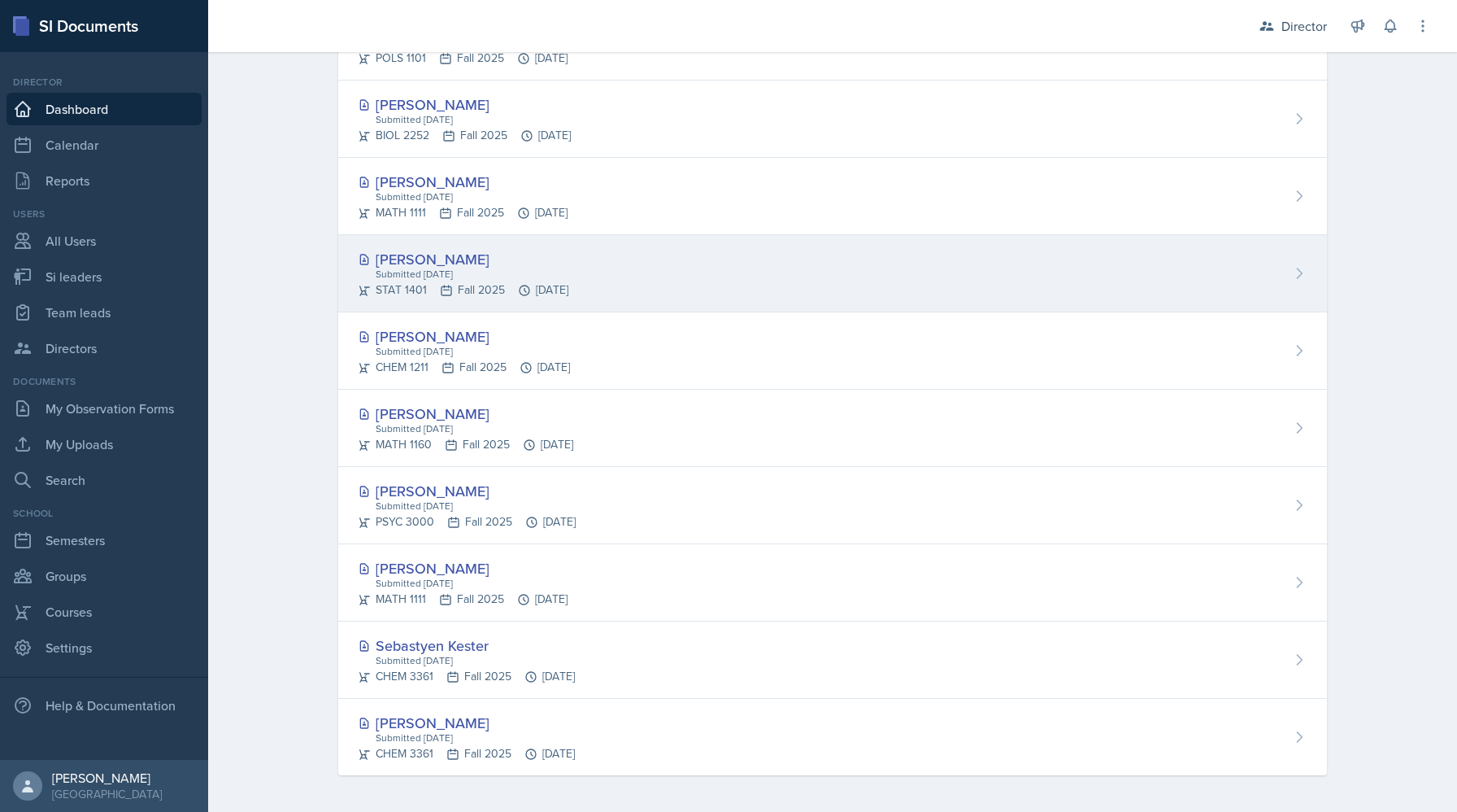
click at [459, 286] on div "STAT 1401 Fall 2025 Sep 4th, 2025" at bounding box center [463, 289] width 211 height 17
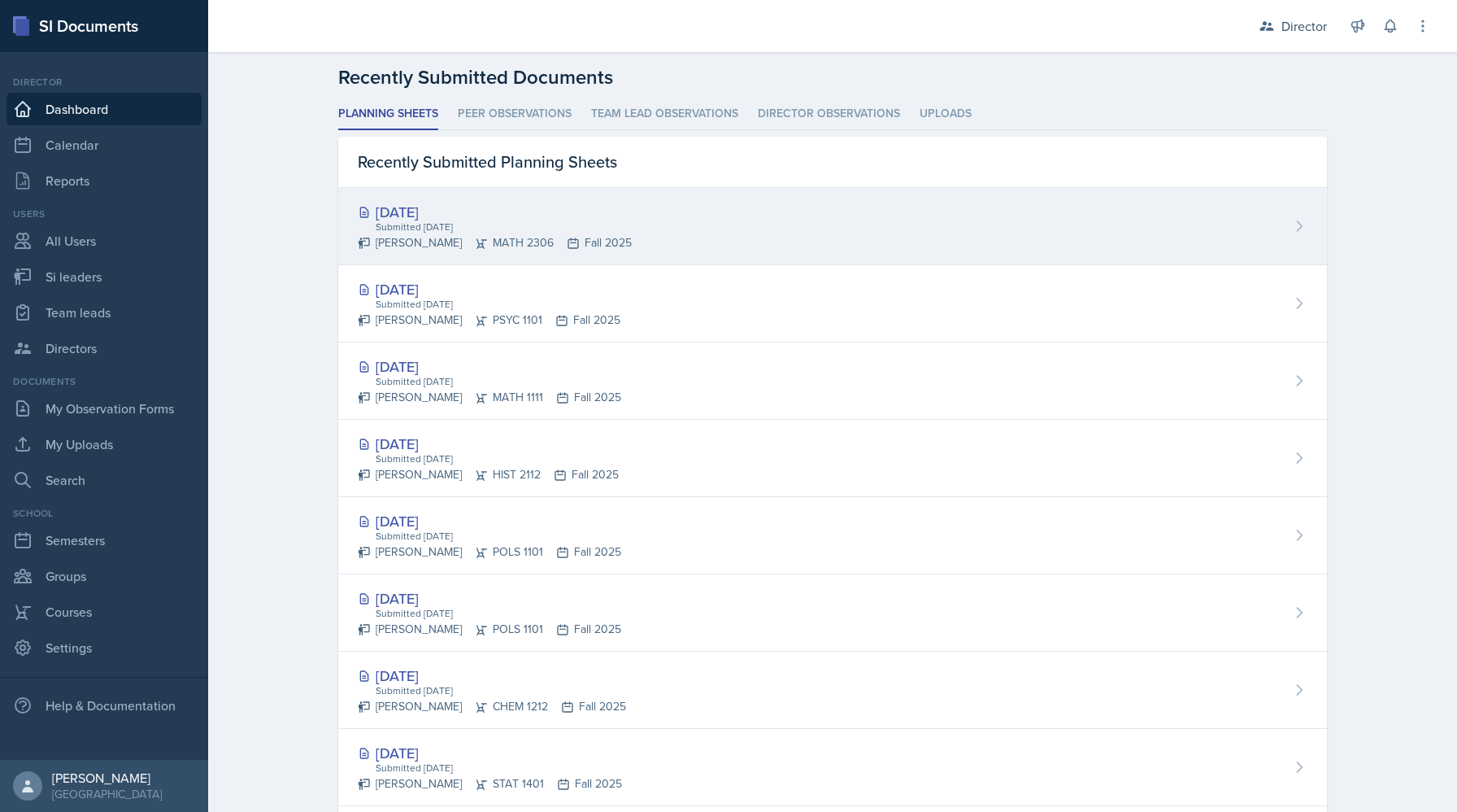
scroll to position [432, 0]
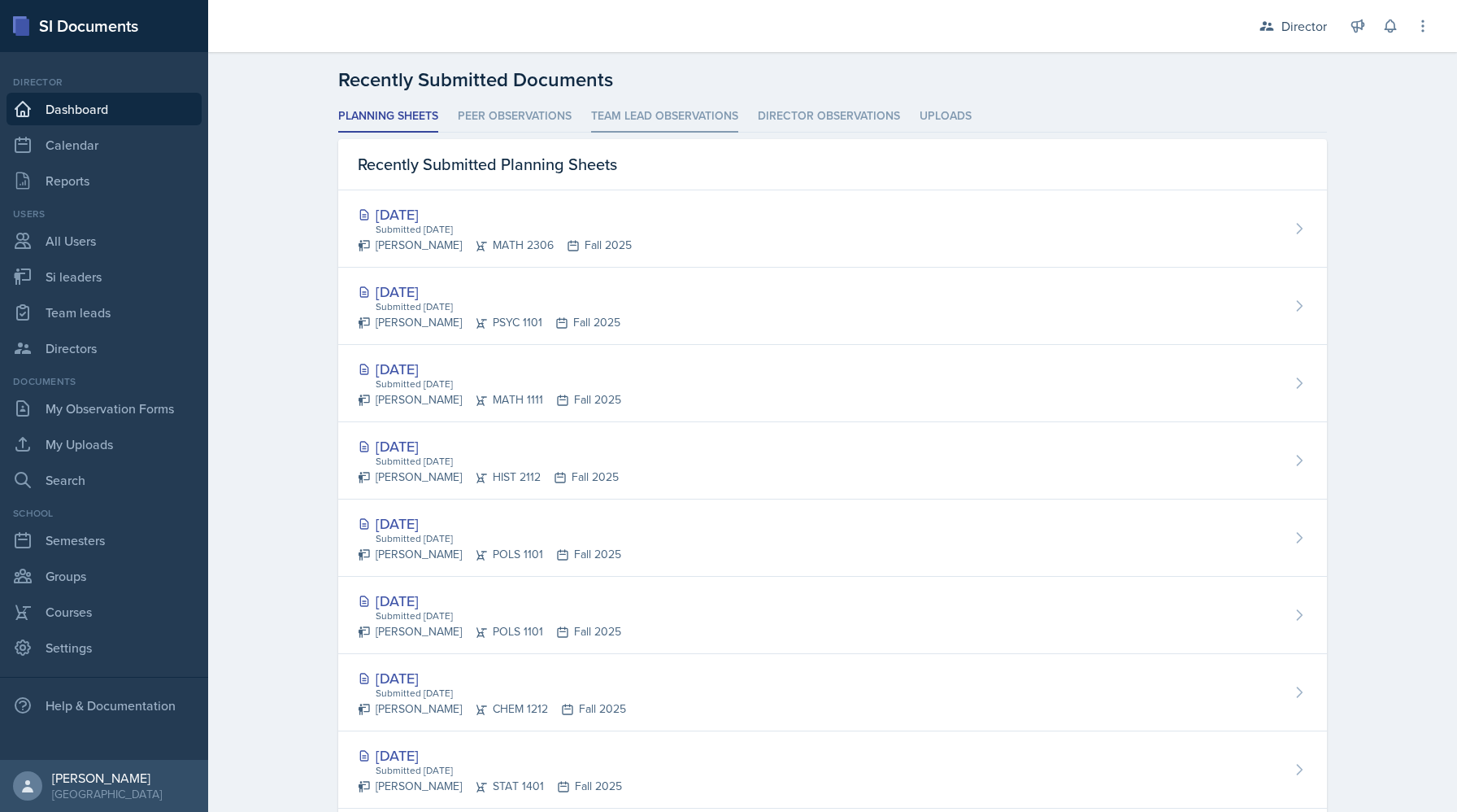
click at [647, 109] on li "Team lead Observations" at bounding box center [665, 116] width 147 height 32
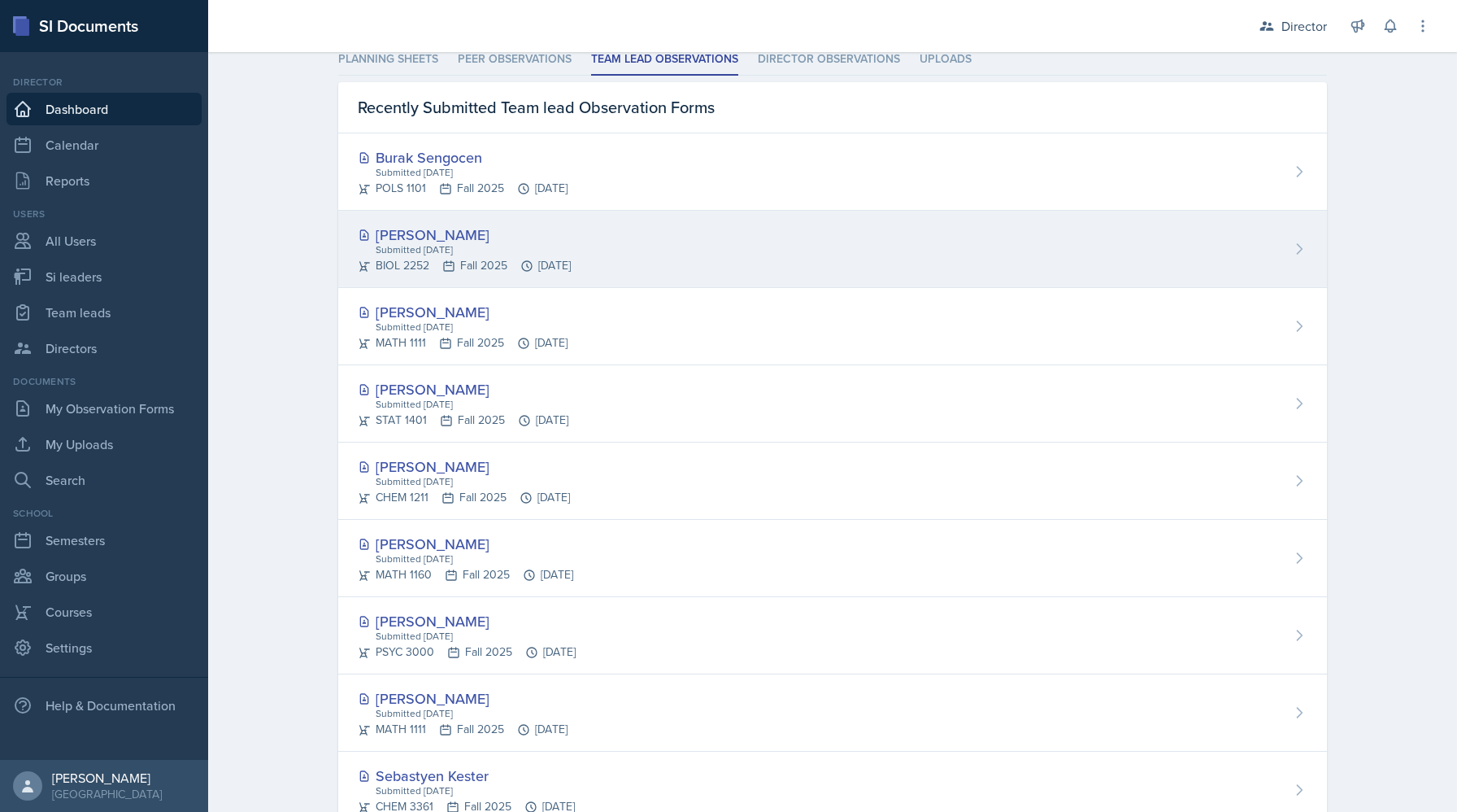
scroll to position [492, 0]
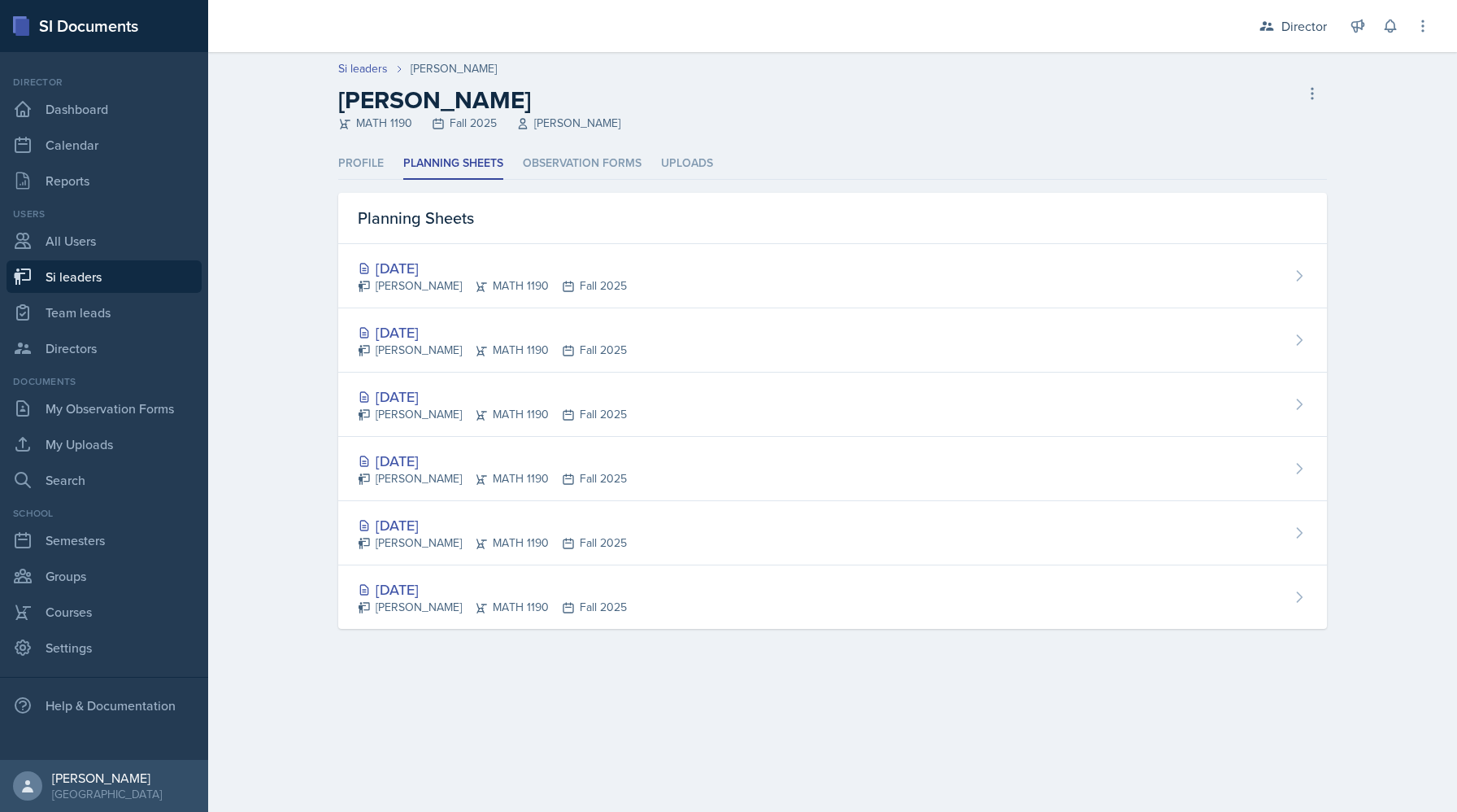
click at [1021, 164] on main "Si leaders [PERSON_NAME] [PERSON_NAME] MATH 1190 Fall 2025 [PERSON_NAME] Si lea…" at bounding box center [832, 431] width 1249 height 759
click at [1021, 164] on ul "Profile Planning Sheets Observation Forms Uploads" at bounding box center [832, 164] width 989 height 32
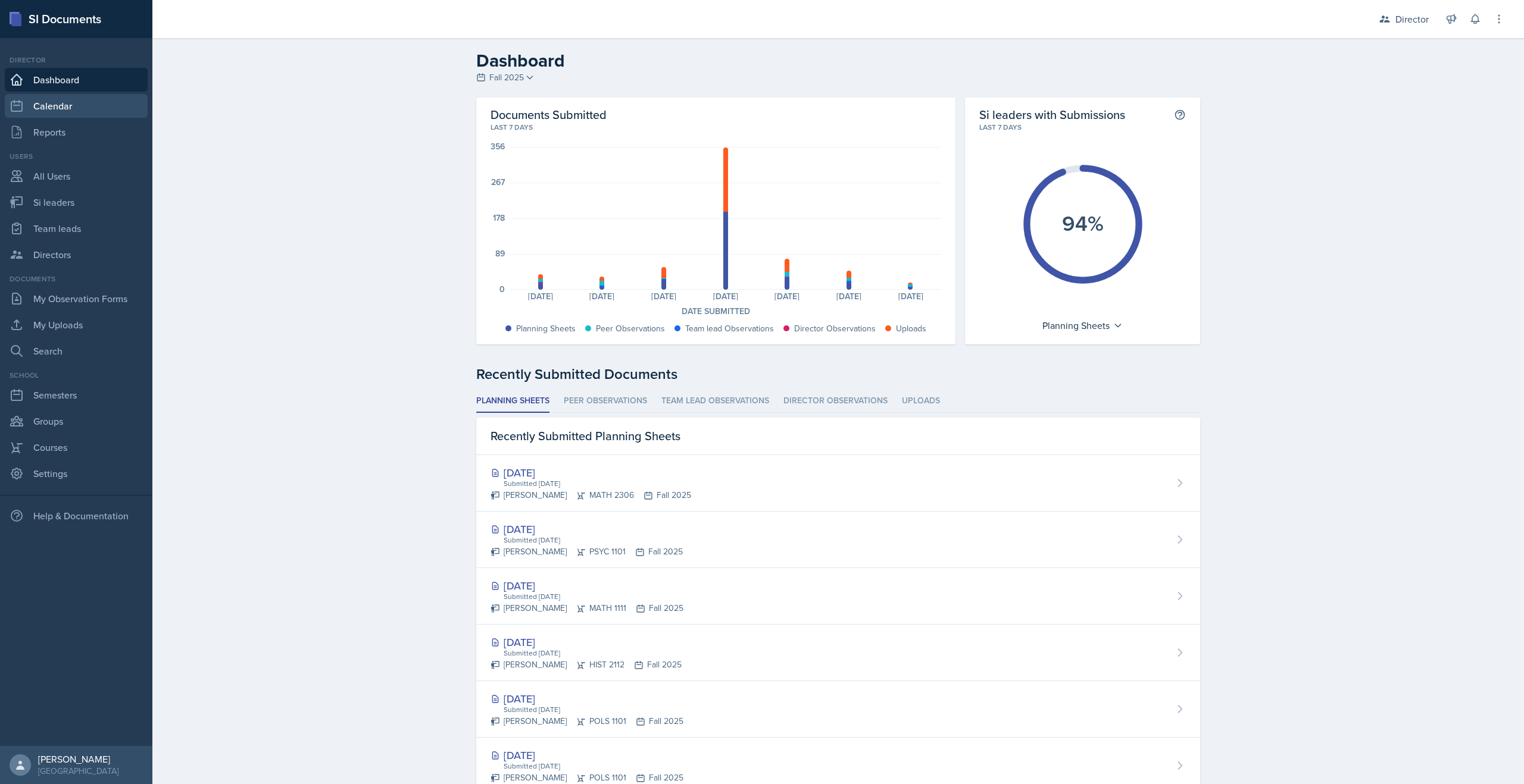
click at [57, 105] on link "Calendar" at bounding box center [76, 105] width 143 height 24
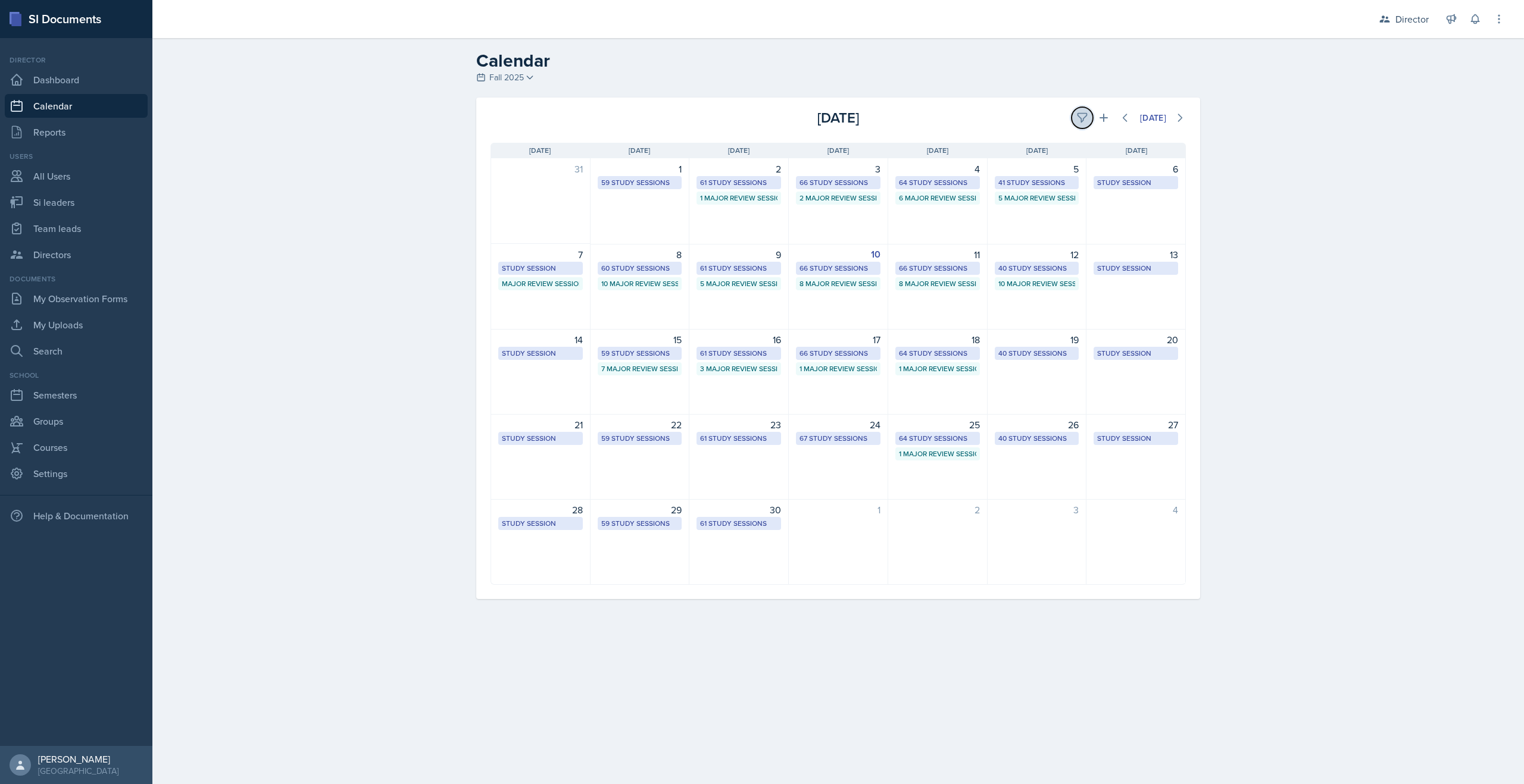
click at [1066, 115] on icon at bounding box center [1082, 118] width 12 height 12
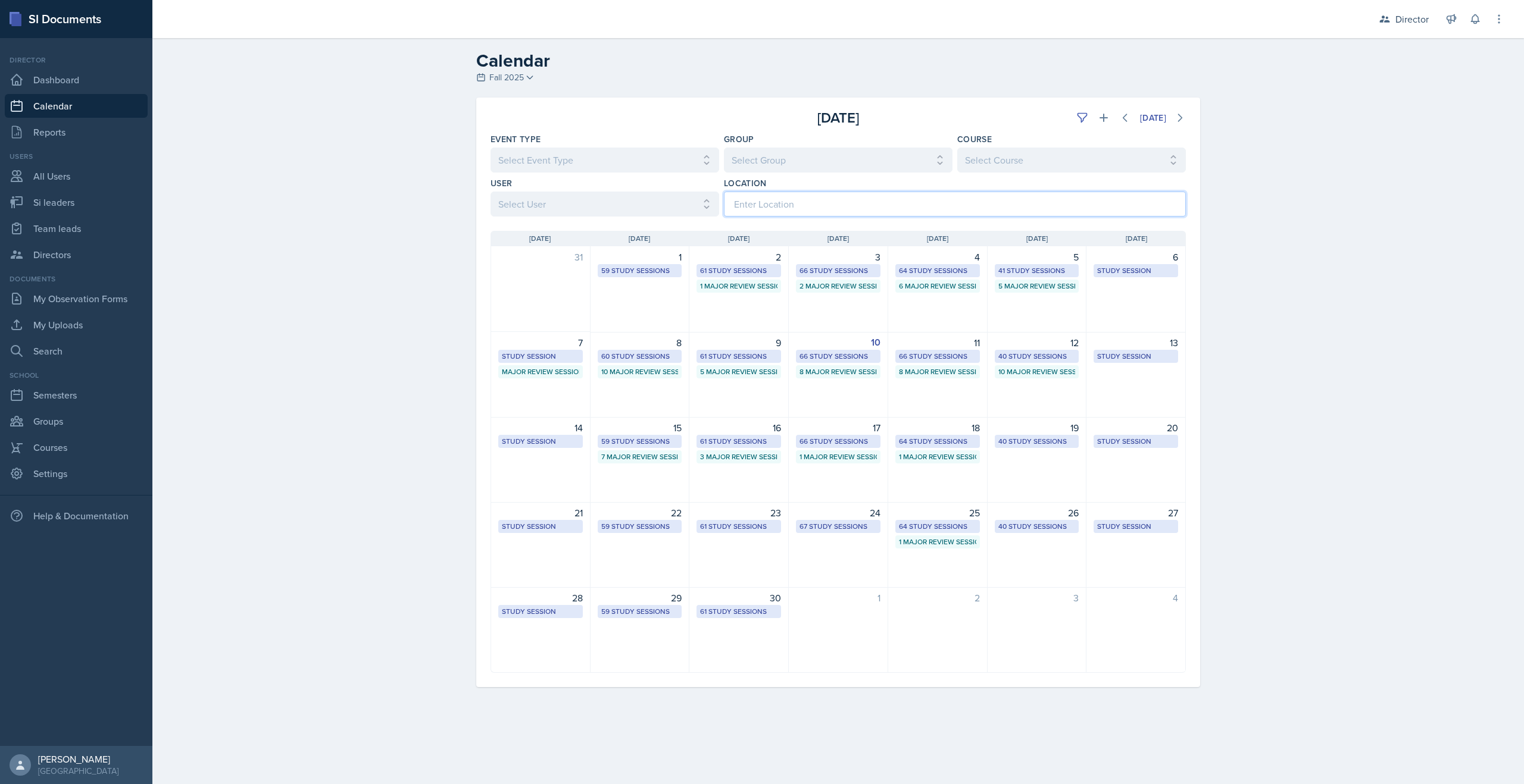
click at [928, 204] on input at bounding box center [954, 204] width 462 height 25
click at [684, 202] on select "Select User All [PERSON_NAME] [PERSON_NAME] [PERSON_NAME] [PERSON_NAME] [PERSON…" at bounding box center [605, 204] width 228 height 25
click at [490, 191] on select "Select User All [PERSON_NAME] [PERSON_NAME] [PERSON_NAME] [PERSON_NAME] [PERSON…" at bounding box center [605, 204] width 228 height 25
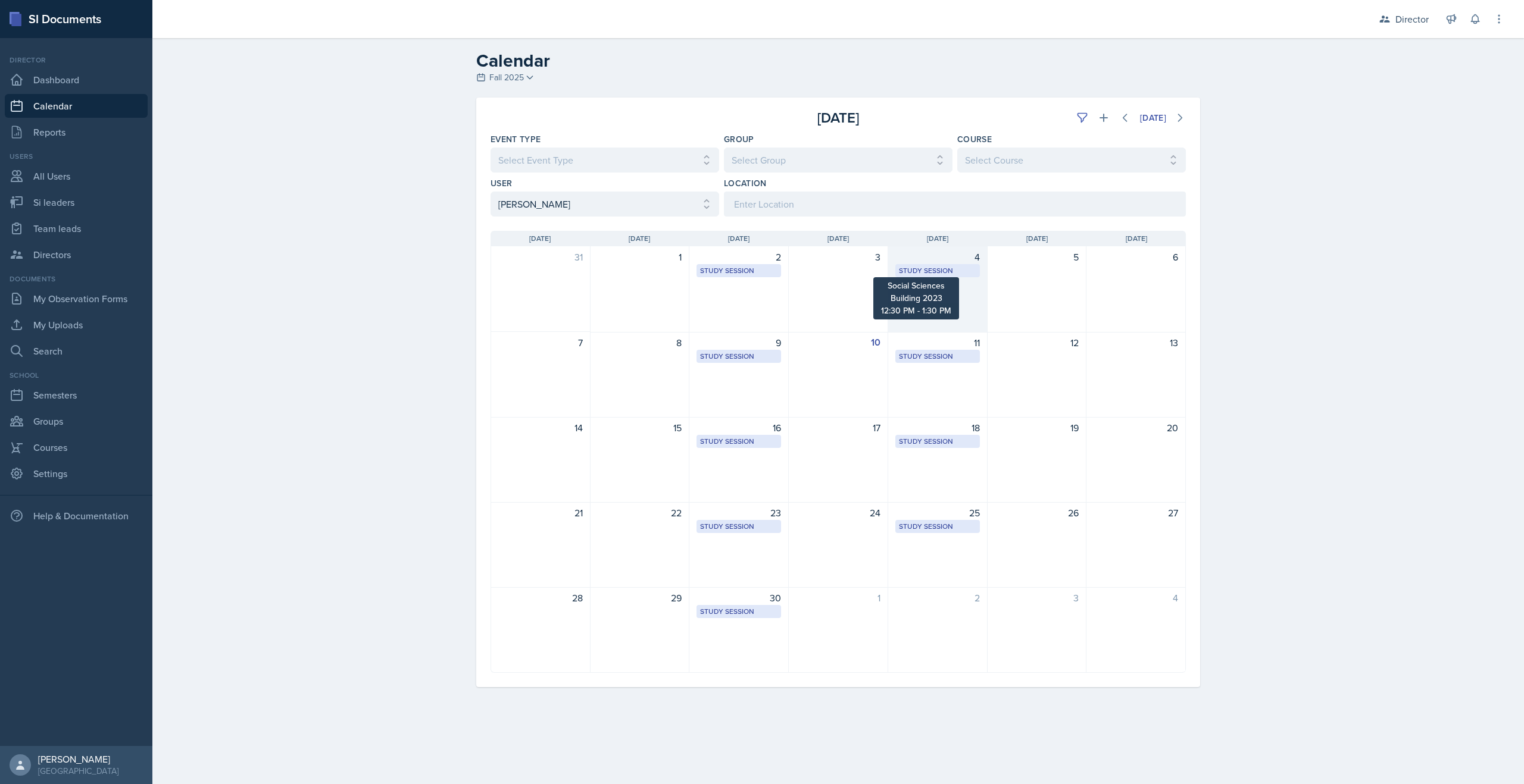
click at [936, 268] on div "Study Session" at bounding box center [938, 271] width 77 height 11
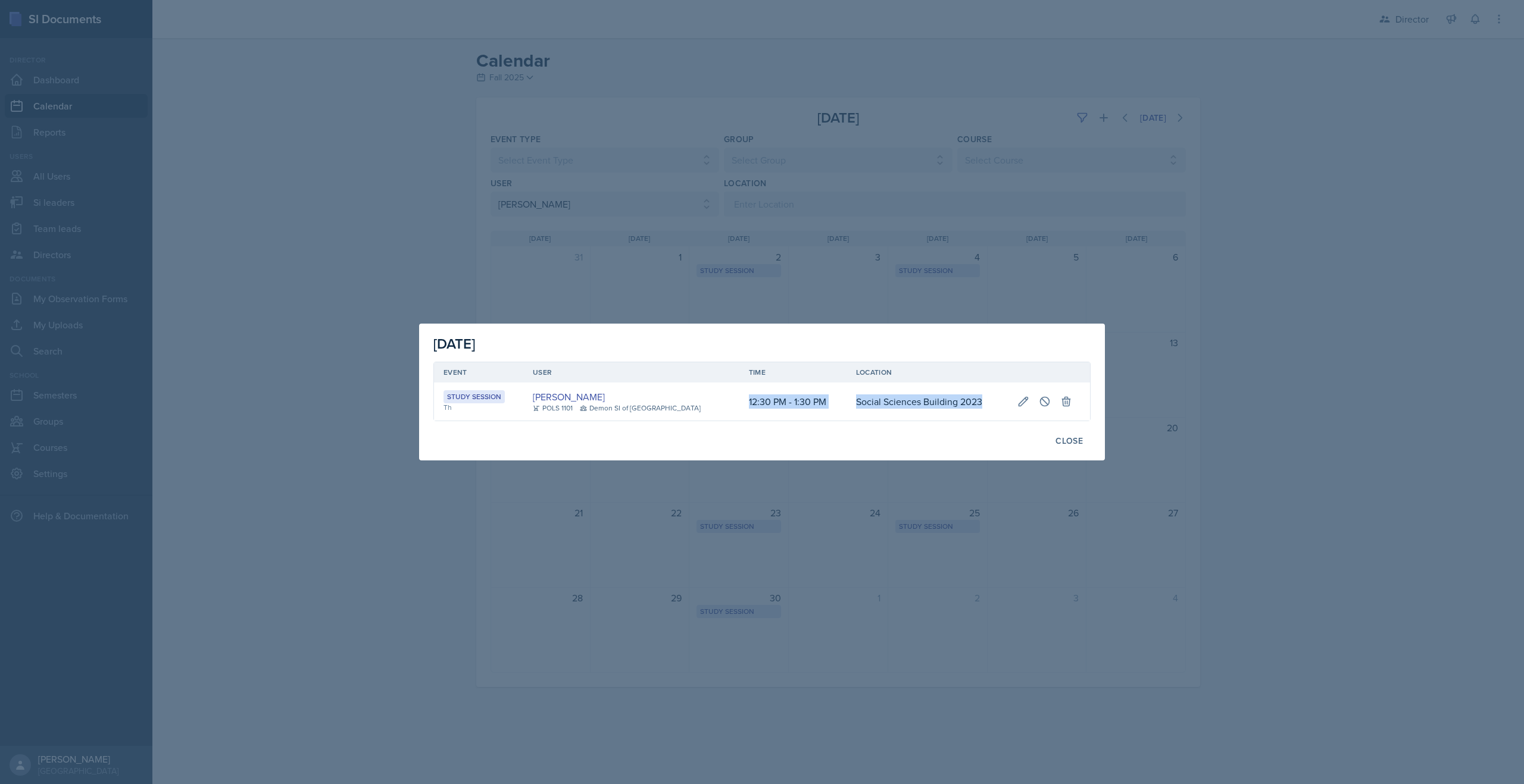
drag, startPoint x: 720, startPoint y: 400, endPoint x: 985, endPoint y: 396, distance: 265.0
click at [985, 396] on tr "Study Session Th Malk Almimar POLS 1101 Demon SI of [GEOGRAPHIC_DATA] 12:30 PM …" at bounding box center [762, 401] width 656 height 38
copy tr "12:30 PM - 1:30 PM Social Sciences Building 2023"
click at [1066, 442] on div "Close" at bounding box center [1069, 441] width 28 height 9
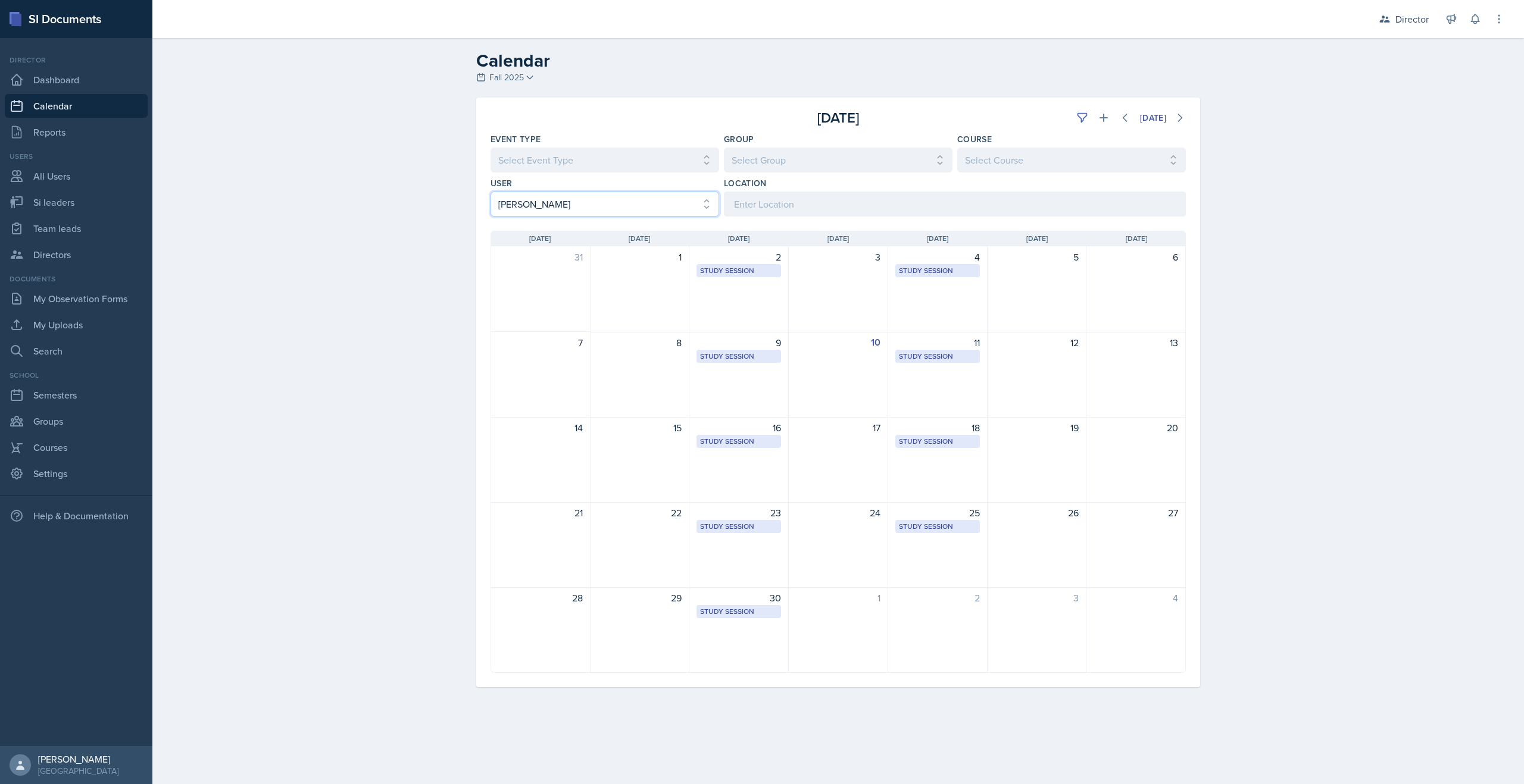
click at [653, 212] on select "Select User All [PERSON_NAME] [PERSON_NAME] [PERSON_NAME] [PERSON_NAME] [PERSON…" at bounding box center [605, 204] width 228 height 25
click at [490, 191] on select "Select User All [PERSON_NAME] [PERSON_NAME] [PERSON_NAME] [PERSON_NAME] [PERSON…" at bounding box center [605, 204] width 228 height 25
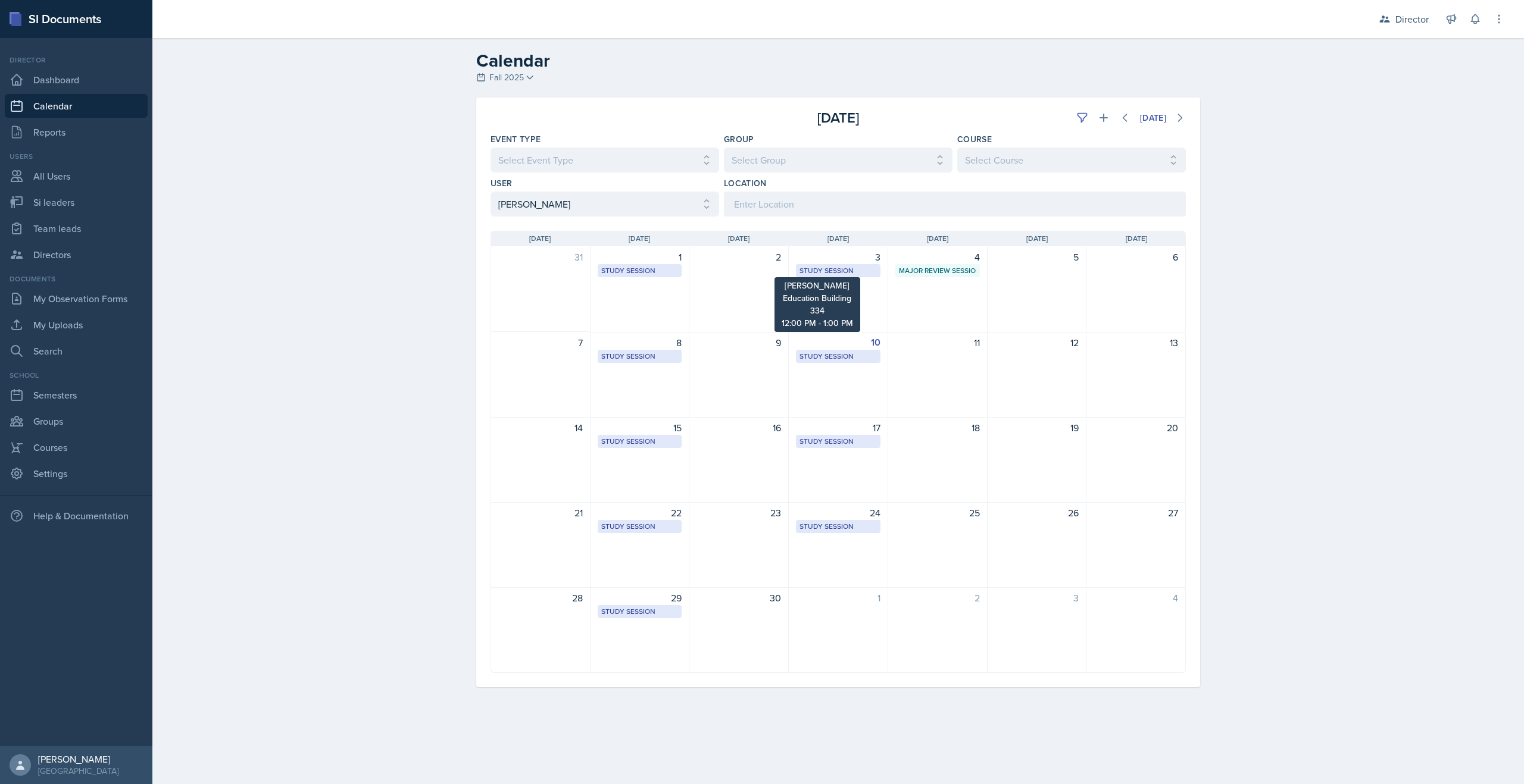
click at [850, 267] on div "Study Session" at bounding box center [838, 271] width 77 height 11
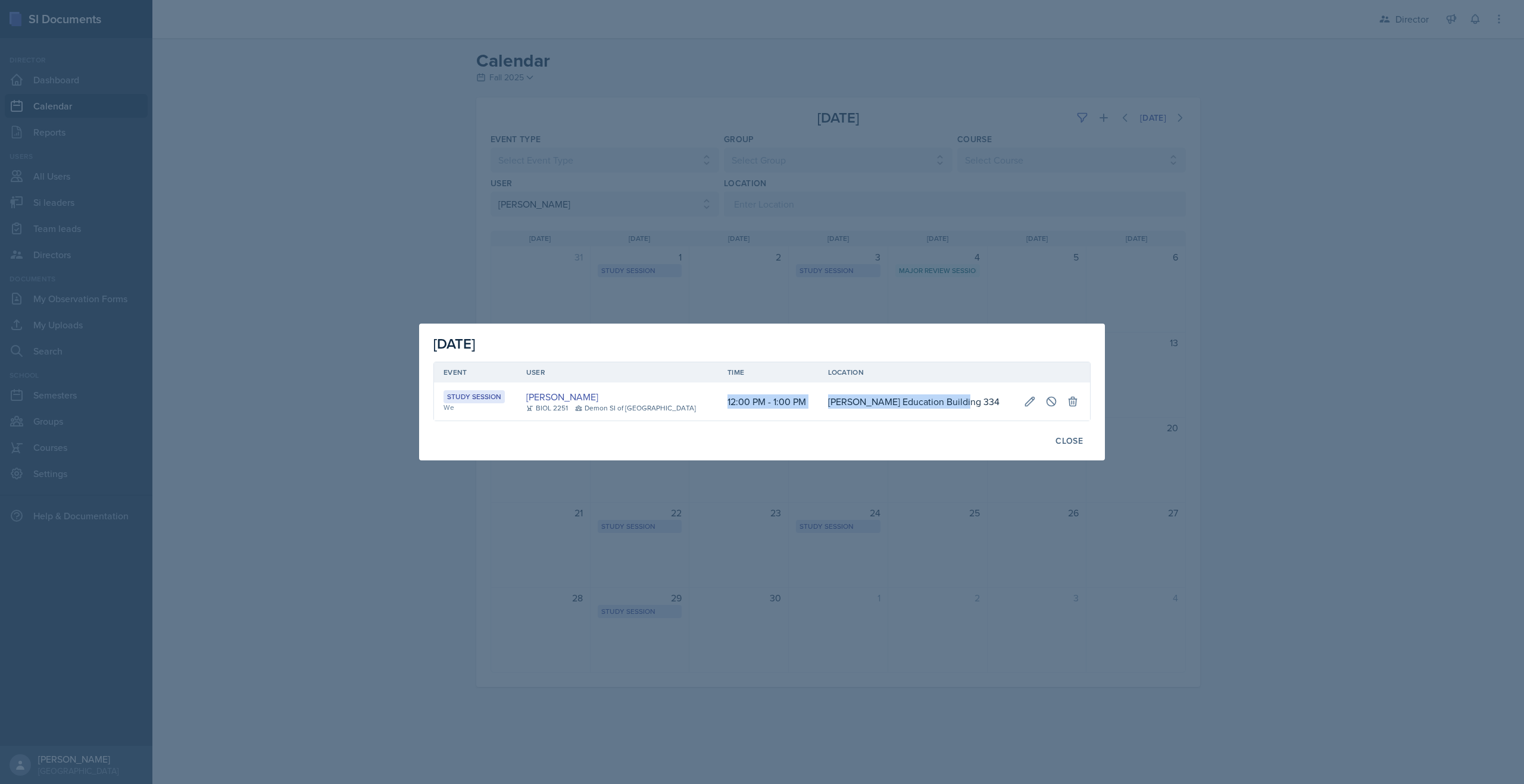
drag, startPoint x: 973, startPoint y: 401, endPoint x: 724, endPoint y: 396, distance: 249.1
click at [724, 396] on tr "Study Session We [PERSON_NAME] BIOL 2251 Demon SI of [GEOGRAPHIC_DATA] 12:00 PM…" at bounding box center [762, 401] width 656 height 38
copy tr "12:00 PM - 1:00 PM [PERSON_NAME][GEOGRAPHIC_DATA] 334"
click at [1063, 441] on div "Close" at bounding box center [1069, 441] width 28 height 9
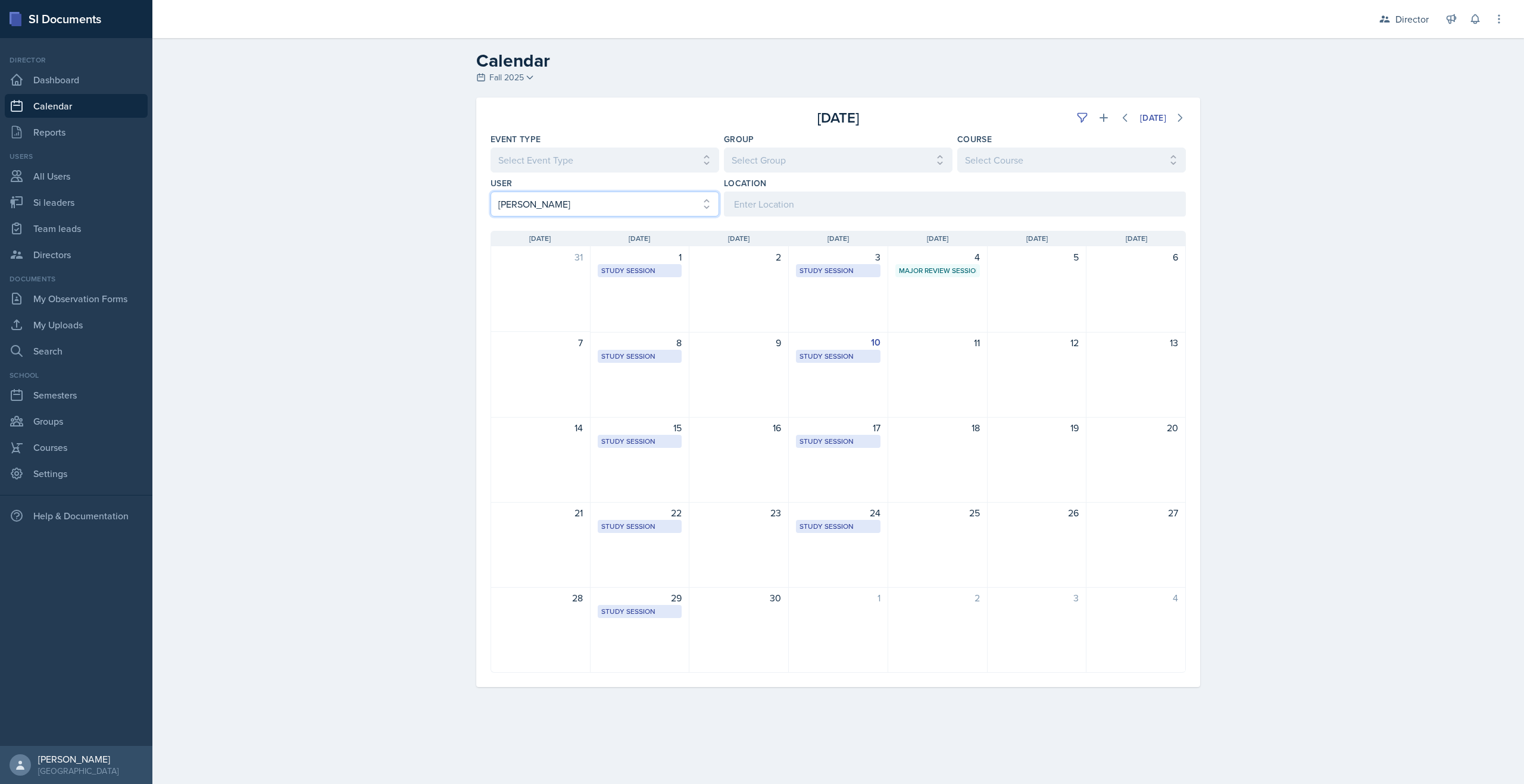
click at [639, 207] on select "Select User All [PERSON_NAME] [PERSON_NAME] [PERSON_NAME] [PERSON_NAME] [PERSON…" at bounding box center [605, 204] width 228 height 25
click at [490, 191] on select "Select User All [PERSON_NAME] [PERSON_NAME] [PERSON_NAME] [PERSON_NAME] [PERSON…" at bounding box center [605, 204] width 228 height 25
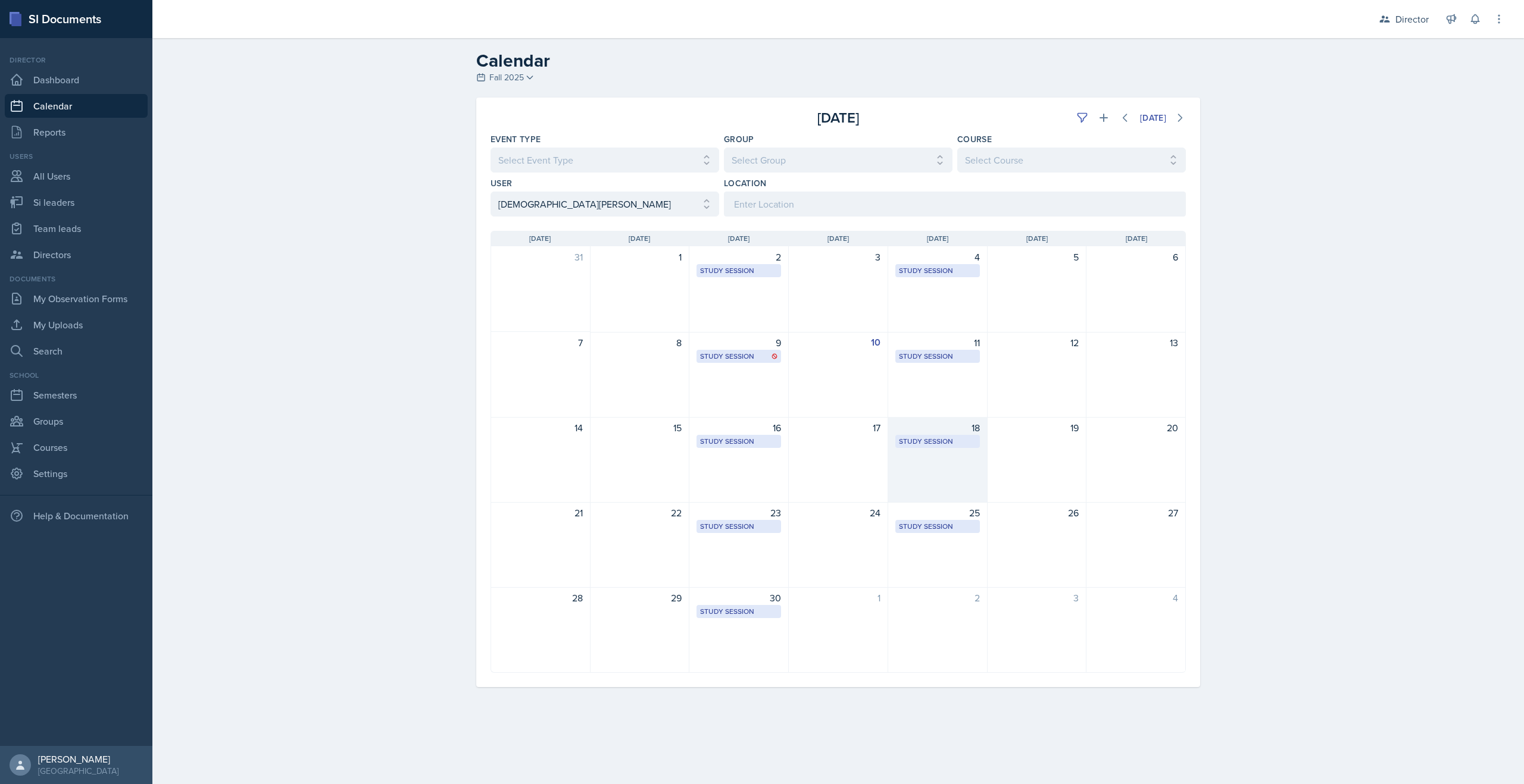
click at [933, 440] on div "Study Session" at bounding box center [938, 441] width 77 height 11
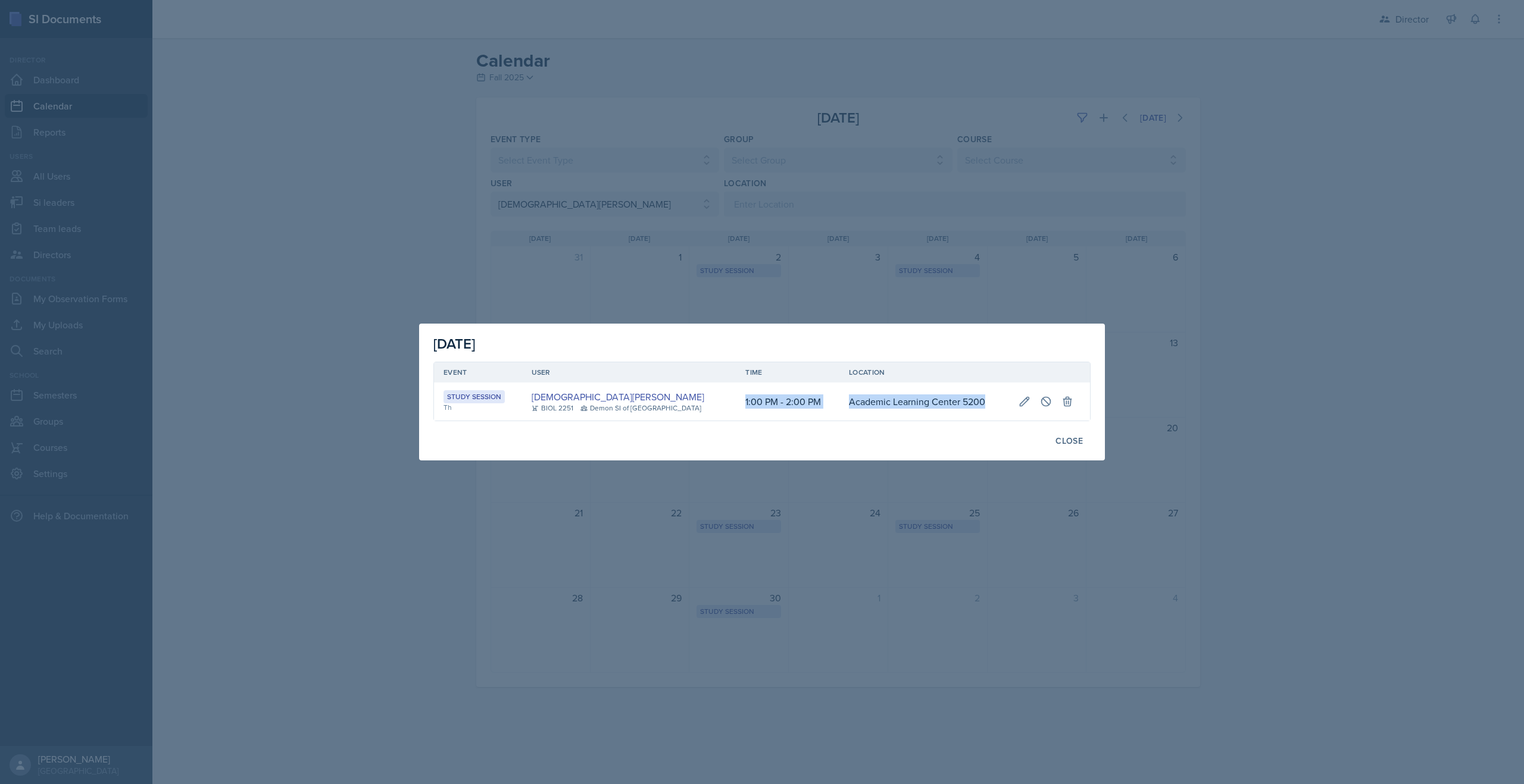
drag, startPoint x: 973, startPoint y: 398, endPoint x: 723, endPoint y: 388, distance: 250.2
click at [723, 388] on tr "Study Session Th [DEMOGRAPHIC_DATA][PERSON_NAME] BIOL 2251 Demon SI of [GEOGRAP…" at bounding box center [762, 401] width 656 height 38
copy tr "1:00 PM - 2:00 PM Academic Learning Center 5200"
click at [735, 393] on td "1:00 PM - 2:00 PM" at bounding box center [787, 401] width 103 height 38
drag, startPoint x: 722, startPoint y: 404, endPoint x: 975, endPoint y: 404, distance: 253.0
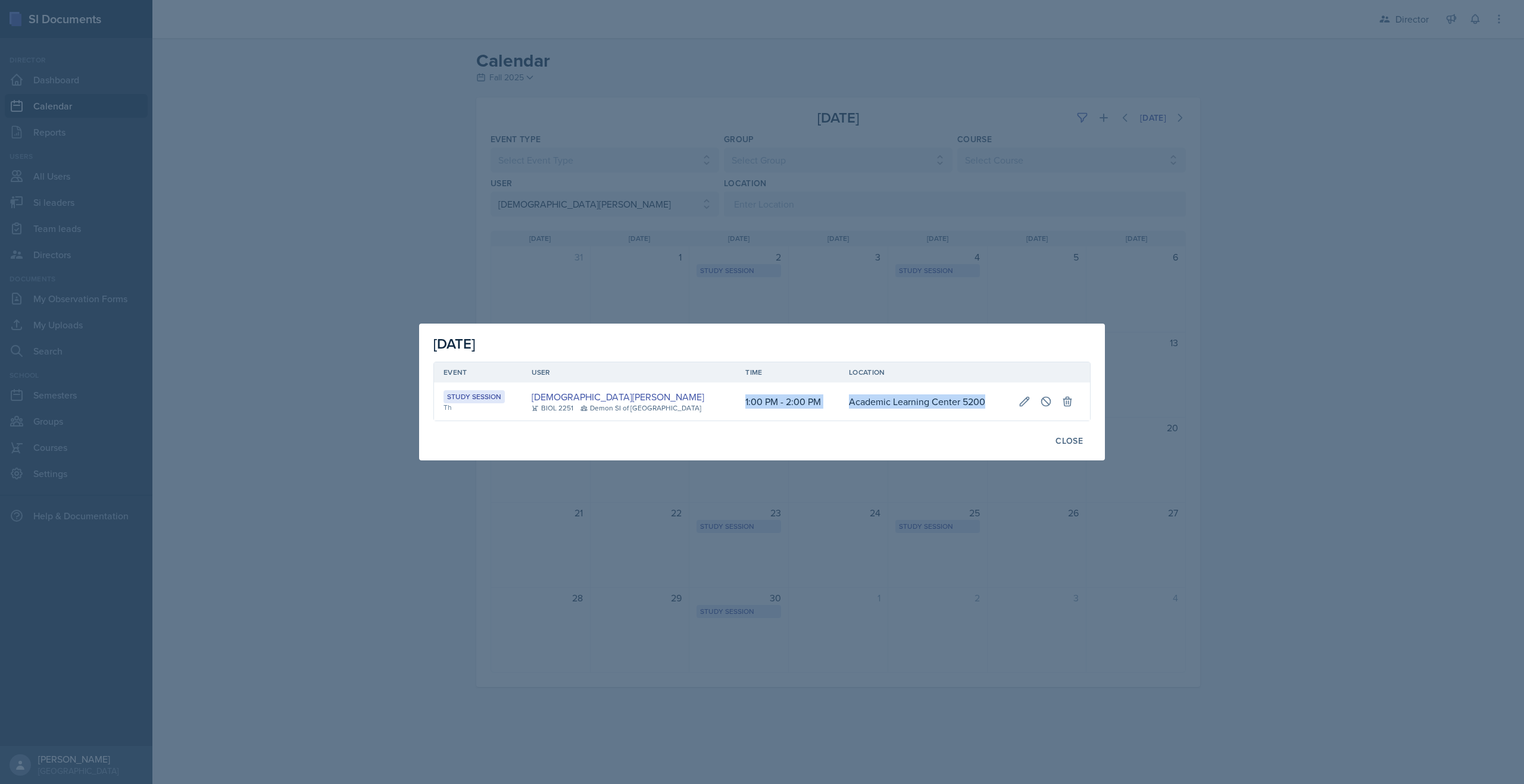
click at [975, 404] on tr "Study Session Th [DEMOGRAPHIC_DATA][PERSON_NAME] BIOL 2251 Demon SI of [GEOGRAP…" at bounding box center [762, 401] width 656 height 38
copy tr "1:00 PM - 2:00 PM Academic Learning Center 5200"
click at [1066, 441] on div "Close" at bounding box center [1069, 441] width 28 height 9
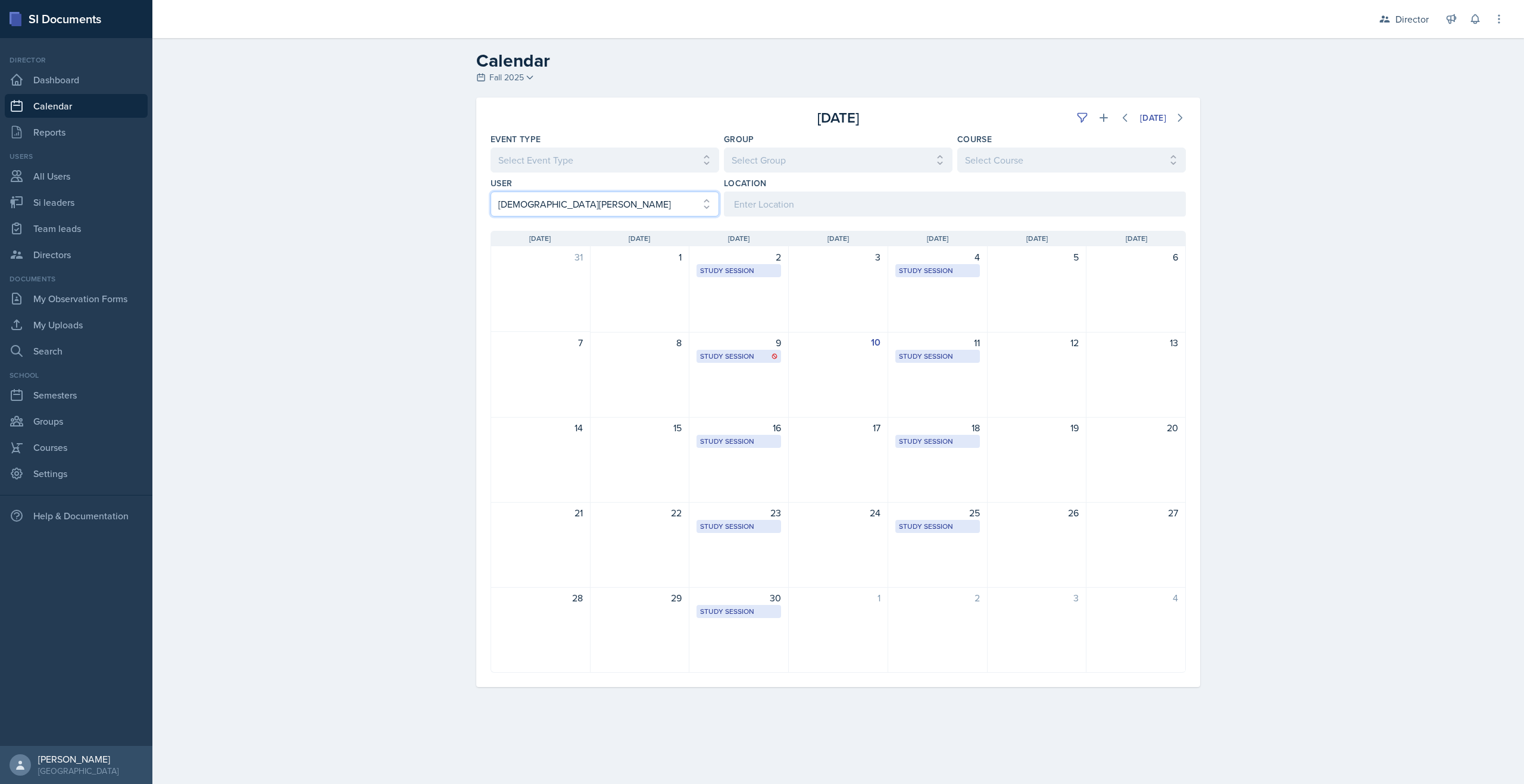
click at [659, 204] on select "Select User All [PERSON_NAME] [PERSON_NAME] [PERSON_NAME] [PERSON_NAME] [PERSON…" at bounding box center [605, 204] width 228 height 25
select select "6f569c31-5aeb-44d9-9676-da628300fee5"
click at [490, 191] on select "Select User All [PERSON_NAME] [PERSON_NAME] [PERSON_NAME] [PERSON_NAME] [PERSON…" at bounding box center [605, 204] width 228 height 25
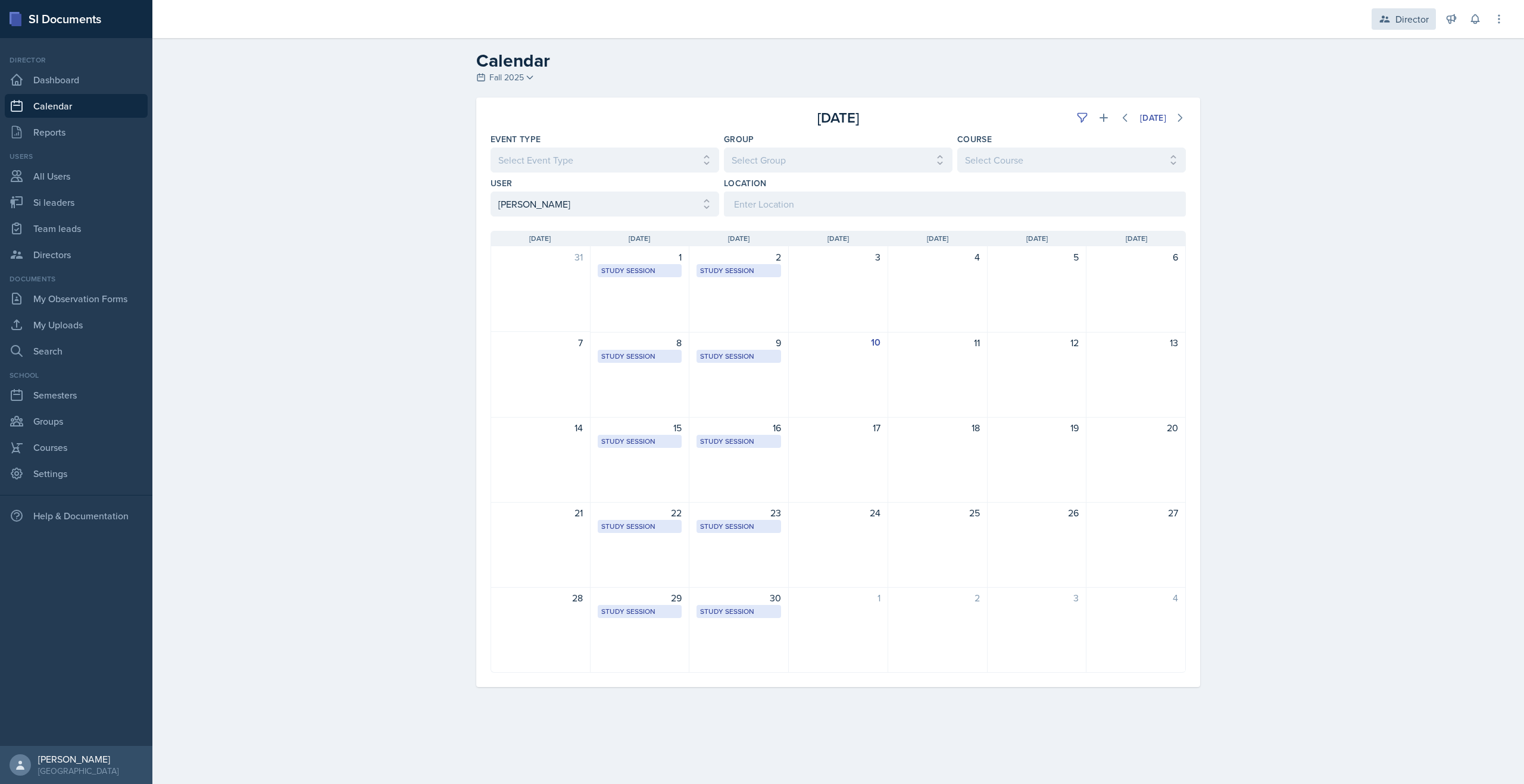
click at [1066, 25] on div "Director" at bounding box center [1403, 18] width 64 height 21
click at [1066, 85] on div "Demon SI of [GEOGRAPHIC_DATA] / Fall 2025" at bounding box center [1388, 83] width 76 height 12
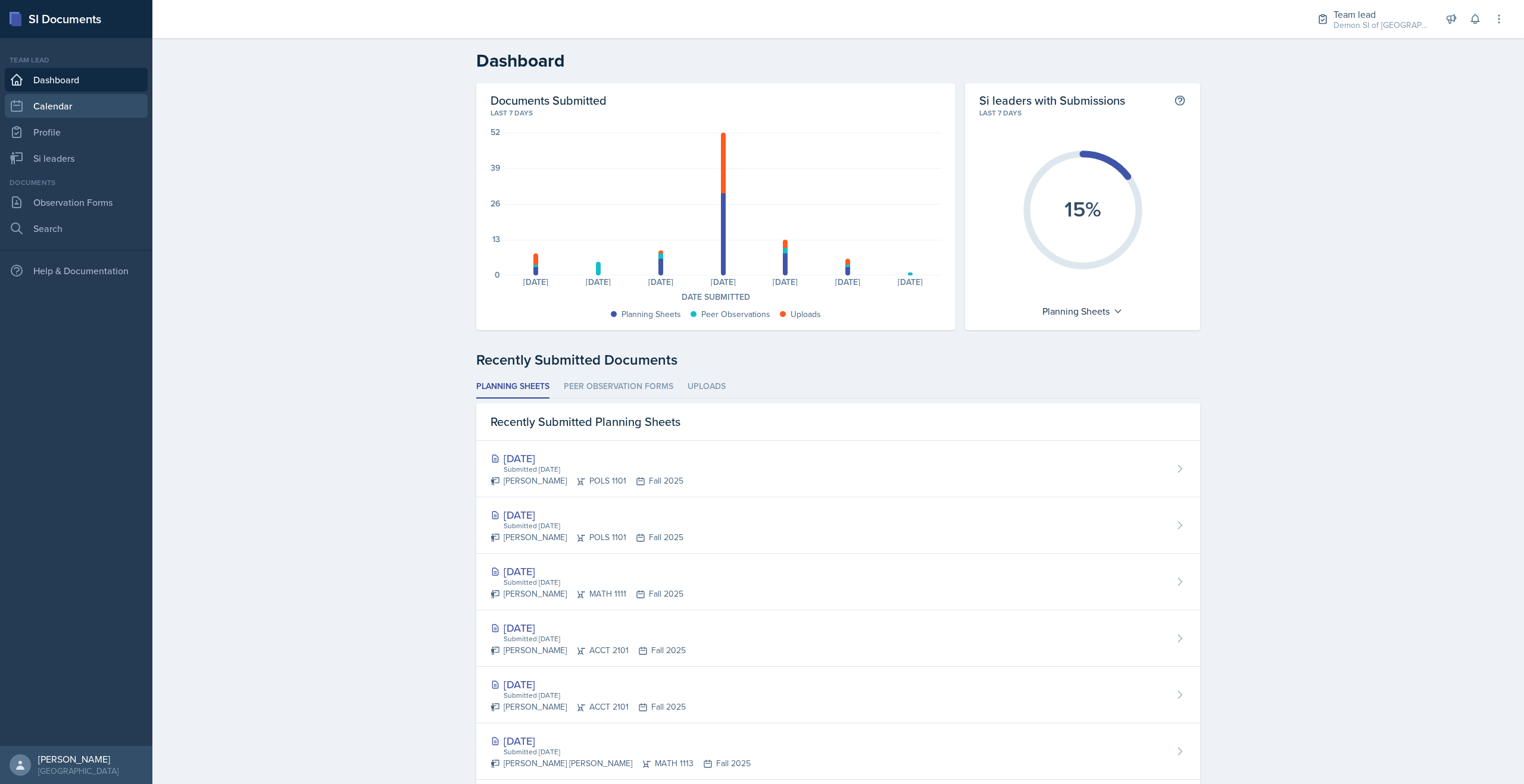
click at [72, 109] on link "Calendar" at bounding box center [76, 105] width 143 height 24
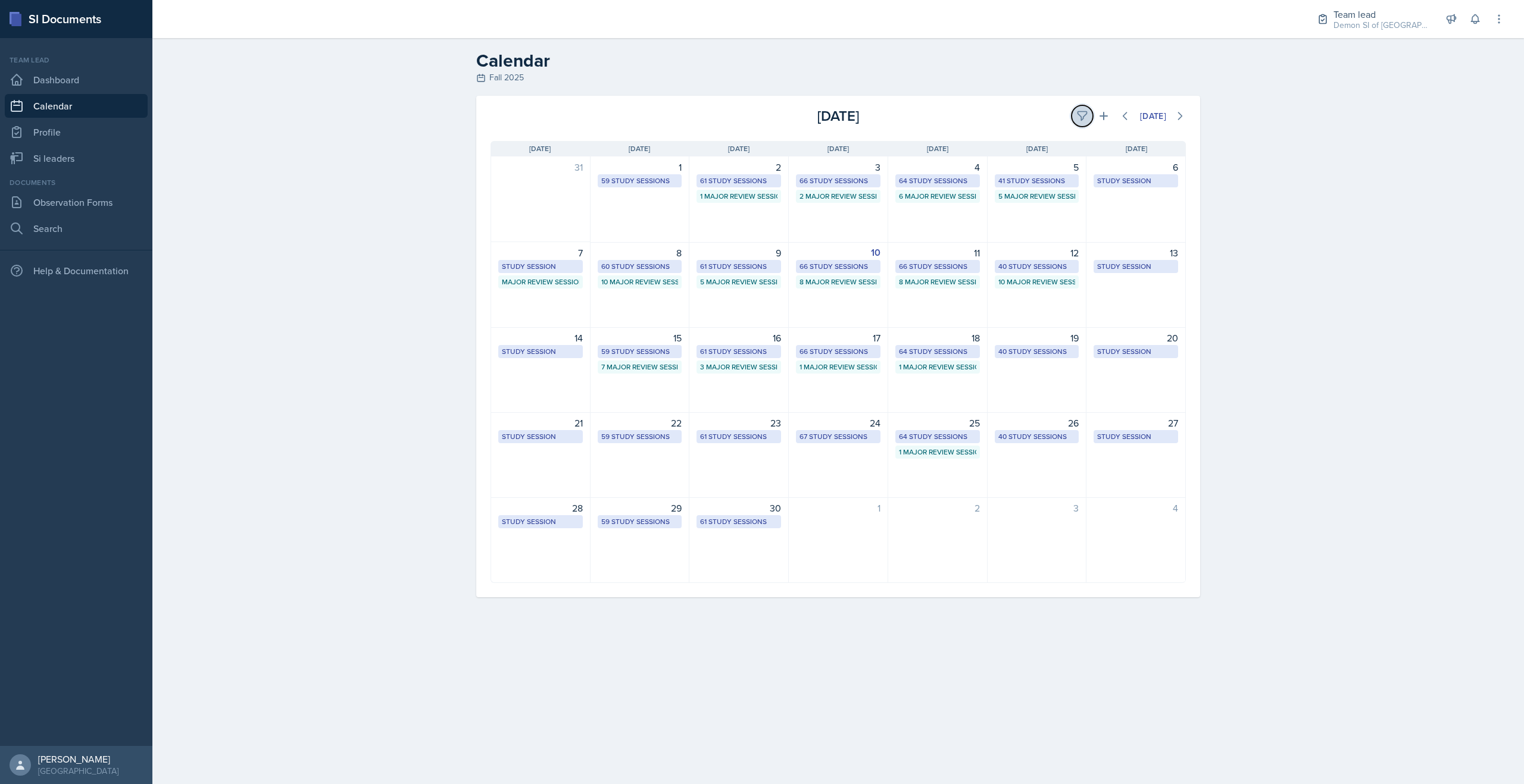
click at [1066, 110] on icon at bounding box center [1082, 116] width 12 height 12
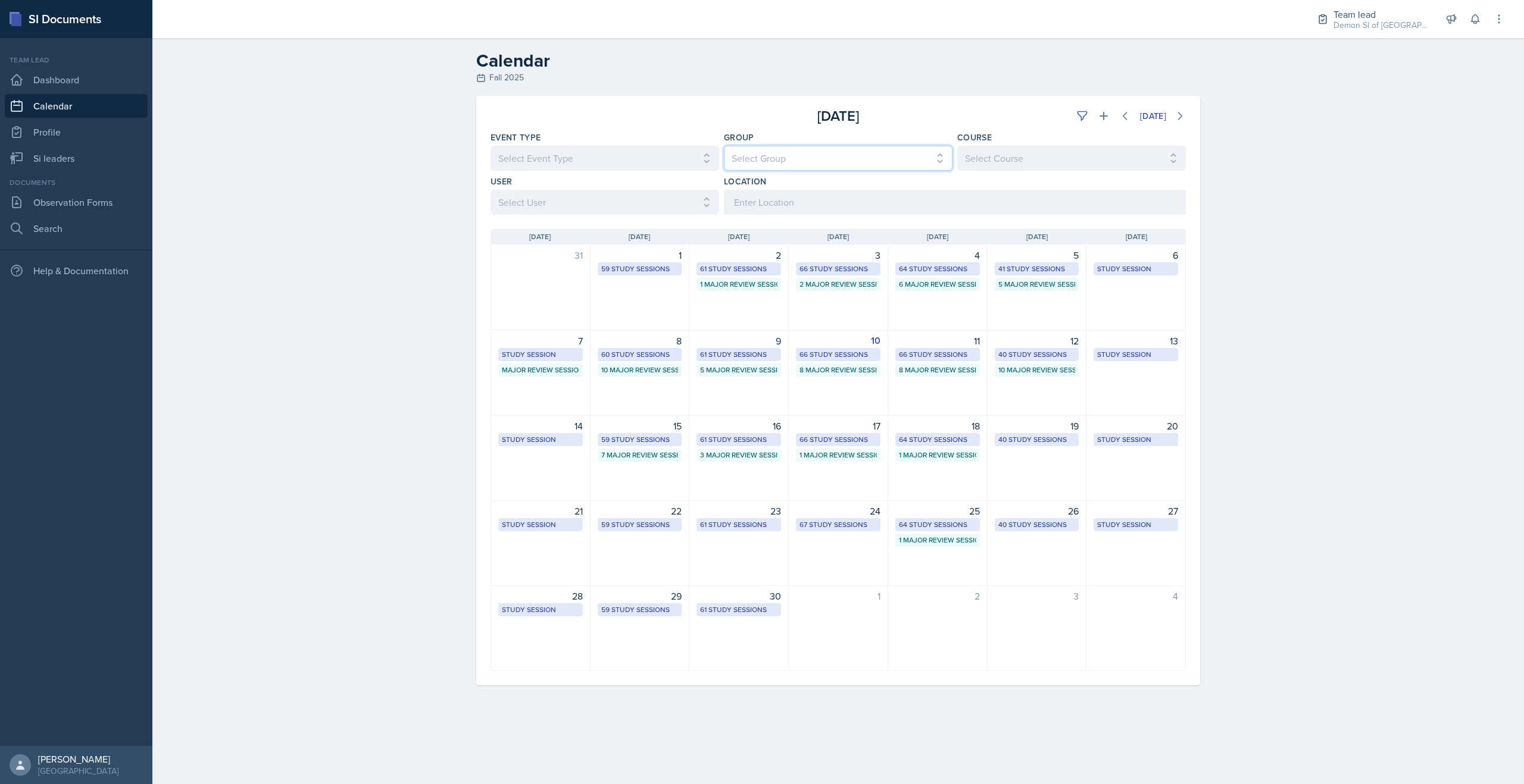
click at [807, 165] on select "Select Group All Demon SI of [GEOGRAPHIC_DATA] Les Mariettables Lion King Mamma…" at bounding box center [838, 158] width 228 height 25
select select "e892a4c8-123a-40ec-8aa5-ee50854cd130"
click at [724, 145] on select "Select Group All Demon SI of [GEOGRAPHIC_DATA] Les Mariettables Lion King Mamma…" at bounding box center [838, 158] width 228 height 25
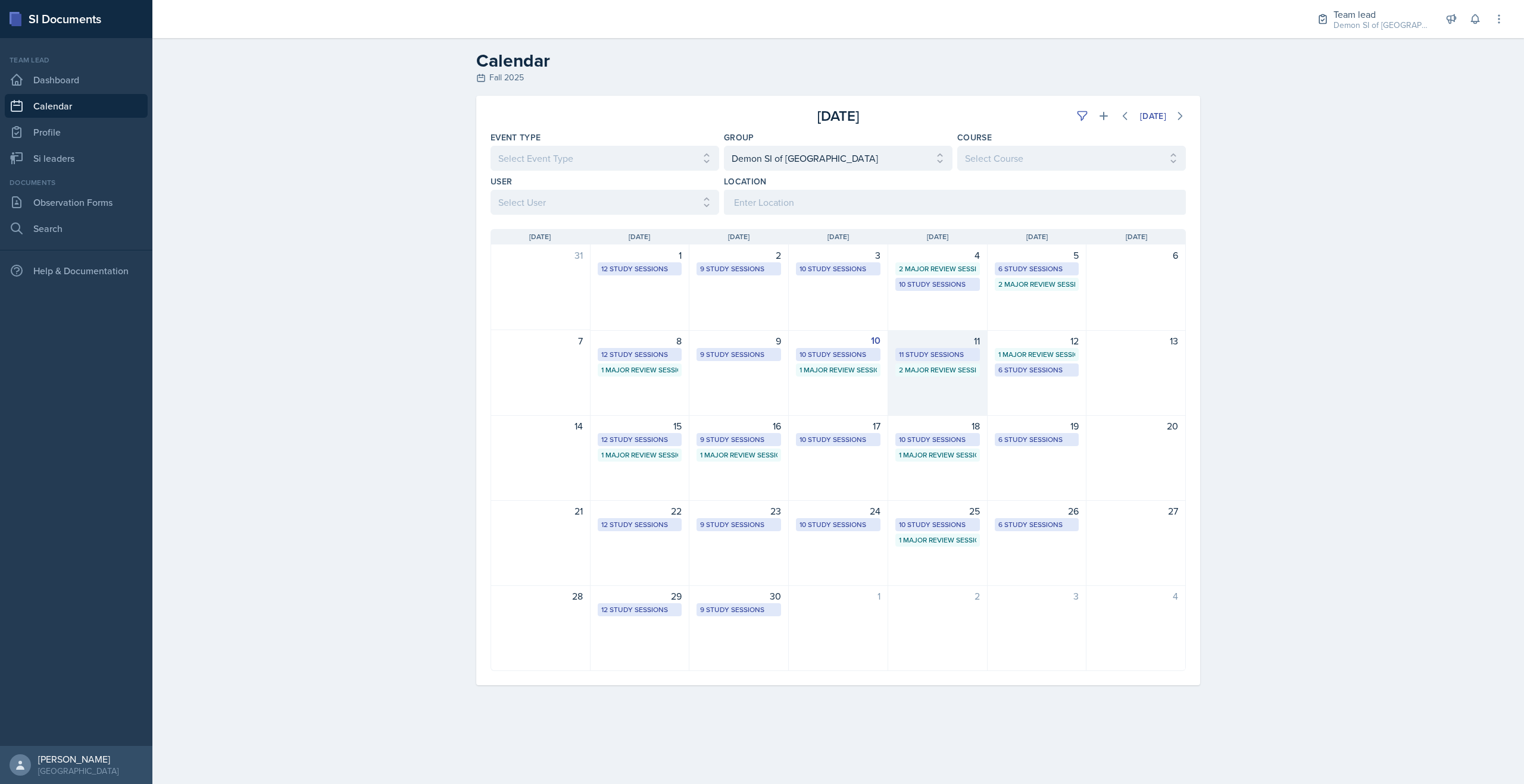
click at [914, 349] on div "11 Study Sessions" at bounding box center [938, 354] width 77 height 11
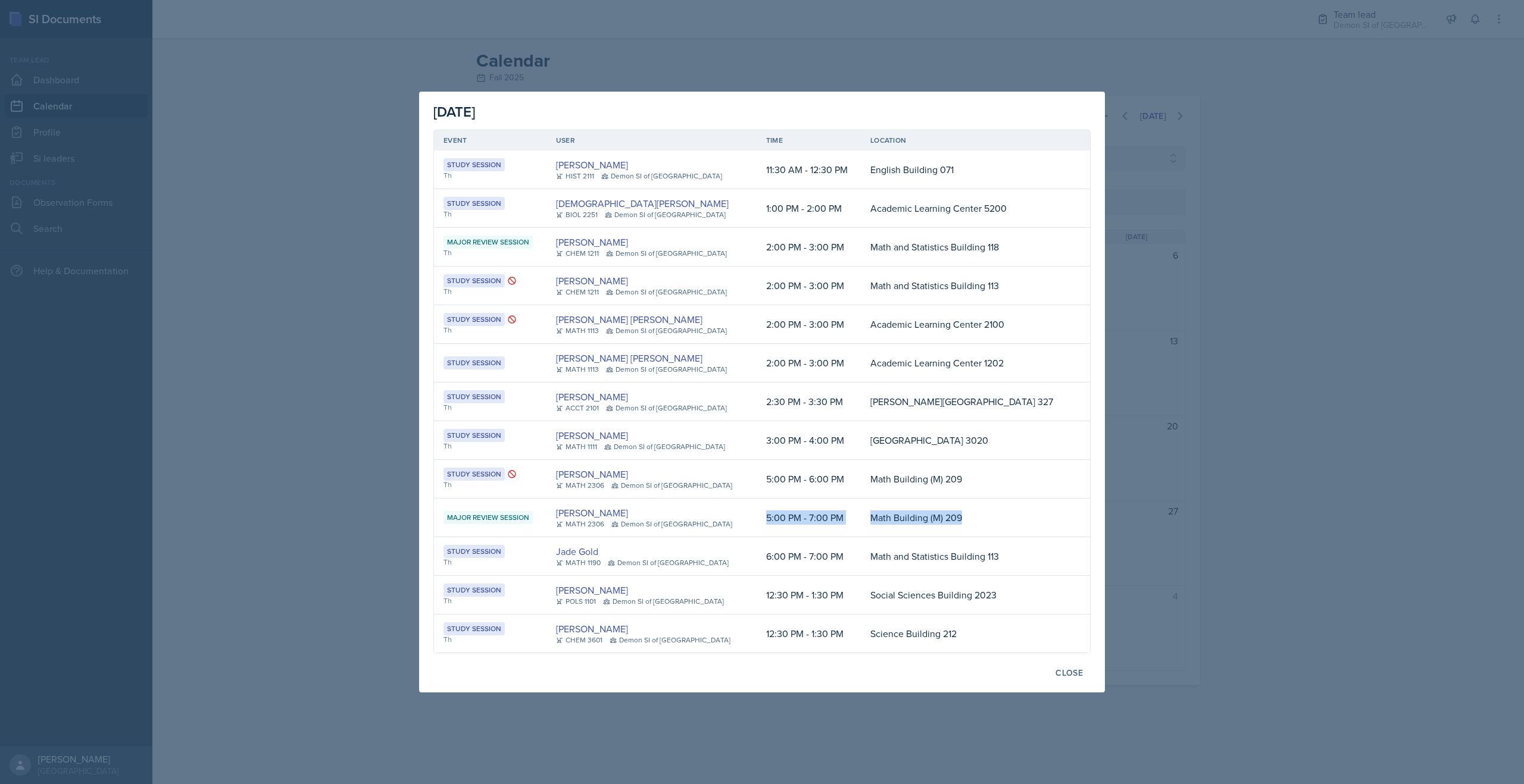
drag, startPoint x: 775, startPoint y: 516, endPoint x: 995, endPoint y: 516, distance: 220.0
click at [995, 516] on tr "Major Review Session [PERSON_NAME] MATH 2306 Demon SI of [GEOGRAPHIC_DATA] 5:00…" at bounding box center [762, 518] width 656 height 39
drag, startPoint x: 435, startPoint y: 517, endPoint x: 1006, endPoint y: 516, distance: 571.0
click at [1006, 516] on tr "Major Review Session [PERSON_NAME] MATH 2306 Demon SI of [GEOGRAPHIC_DATA] 5:00…" at bounding box center [762, 518] width 656 height 39
copy tr "Major Review Session [PERSON_NAME] MATH 2306 Demon SI of [GEOGRAPHIC_DATA] 5:00…"
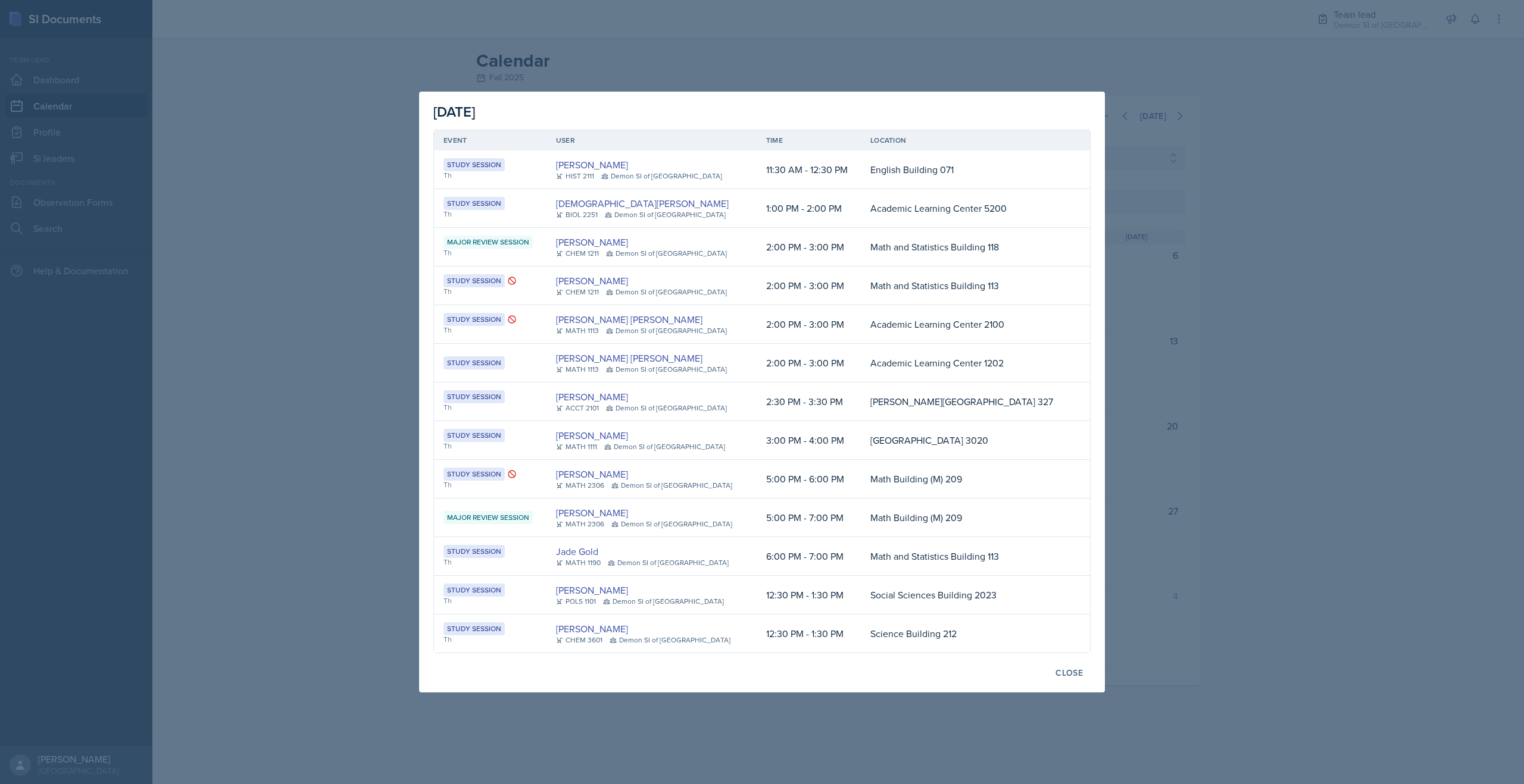
click at [340, 254] on div at bounding box center [762, 392] width 1524 height 784
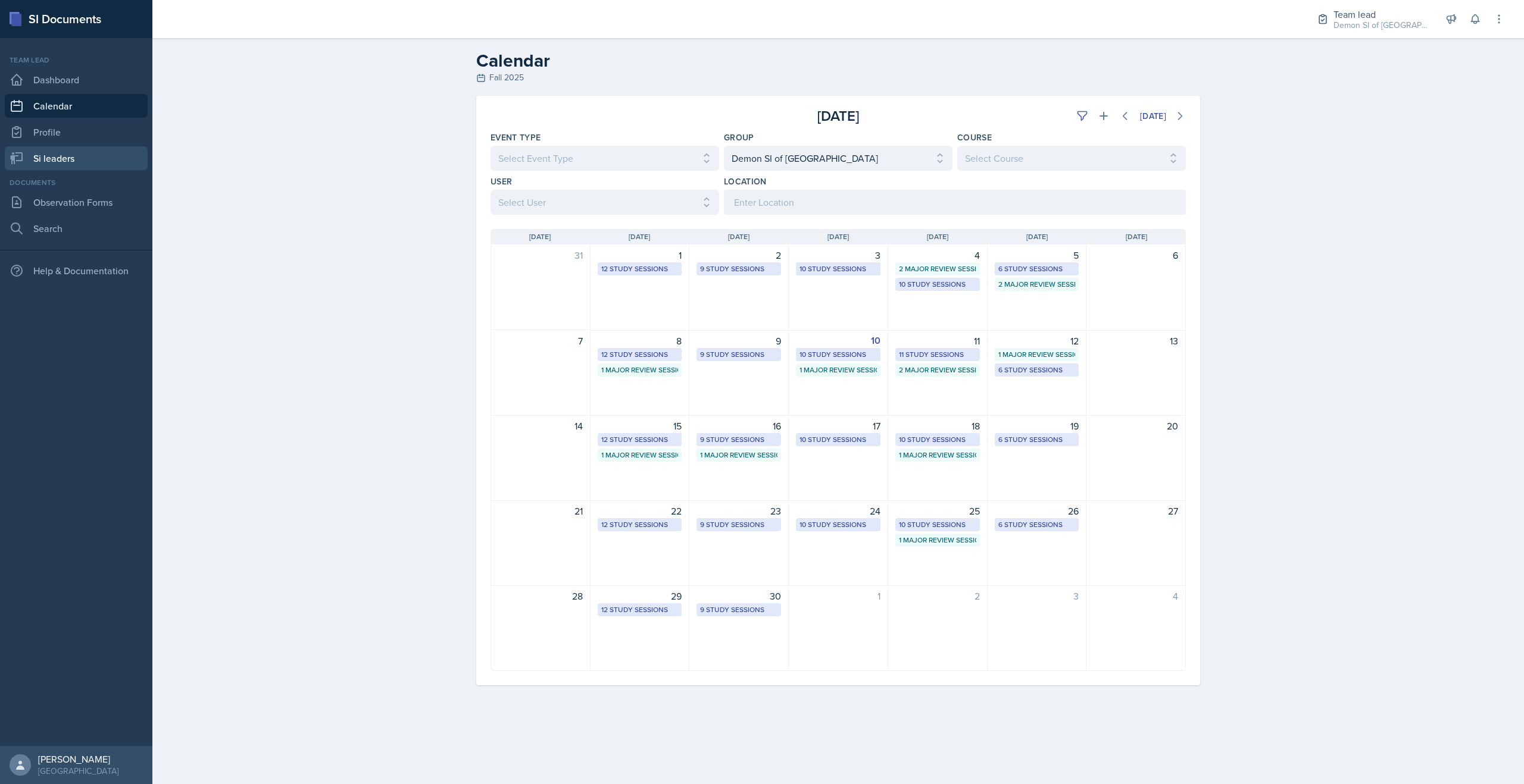
click at [87, 163] on link "Si leaders" at bounding box center [76, 158] width 143 height 24
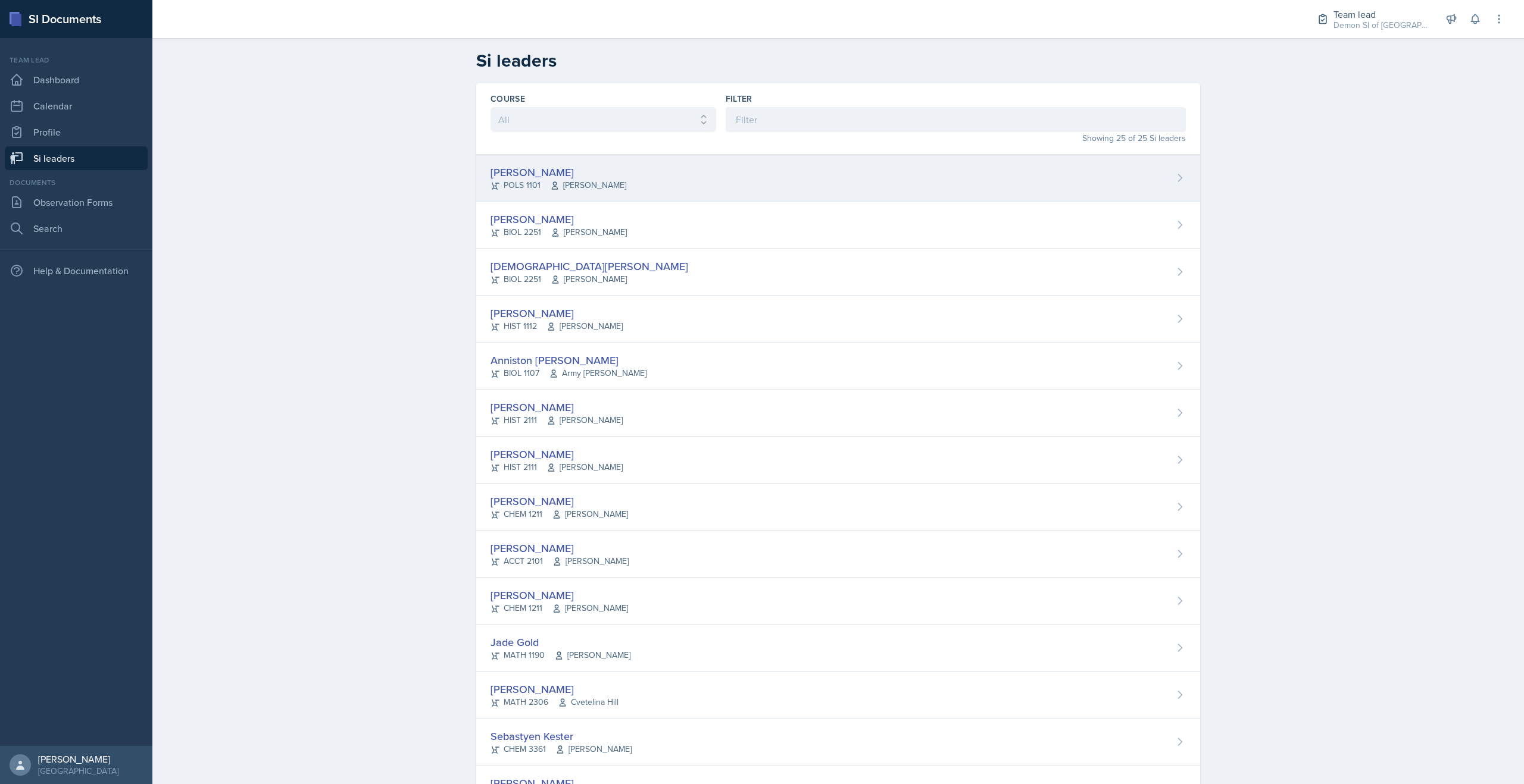
click at [508, 169] on div "[PERSON_NAME]" at bounding box center [558, 172] width 136 height 16
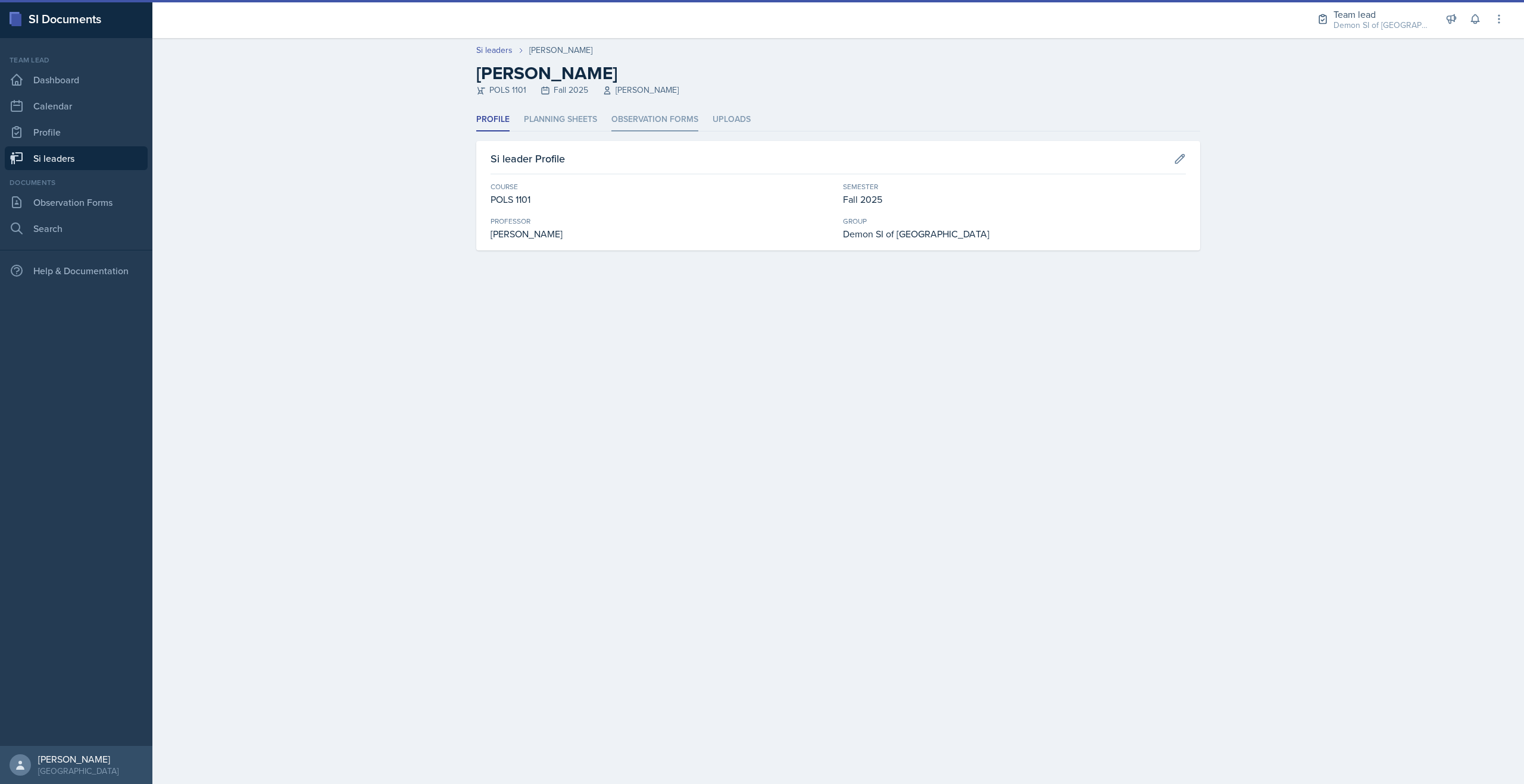
click at [611, 120] on li "Observation Forms" at bounding box center [654, 120] width 87 height 23
